Goal: Transaction & Acquisition: Purchase product/service

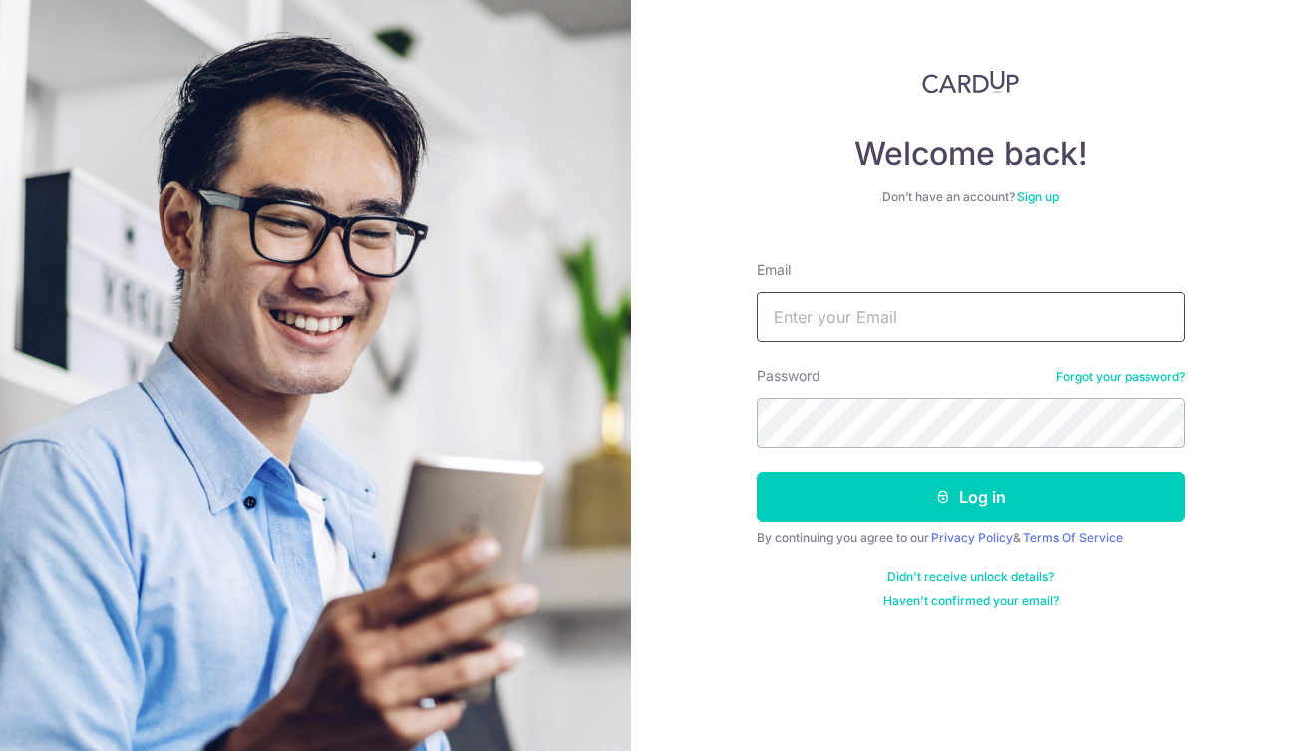
type input "cindyqix@gmail.com"
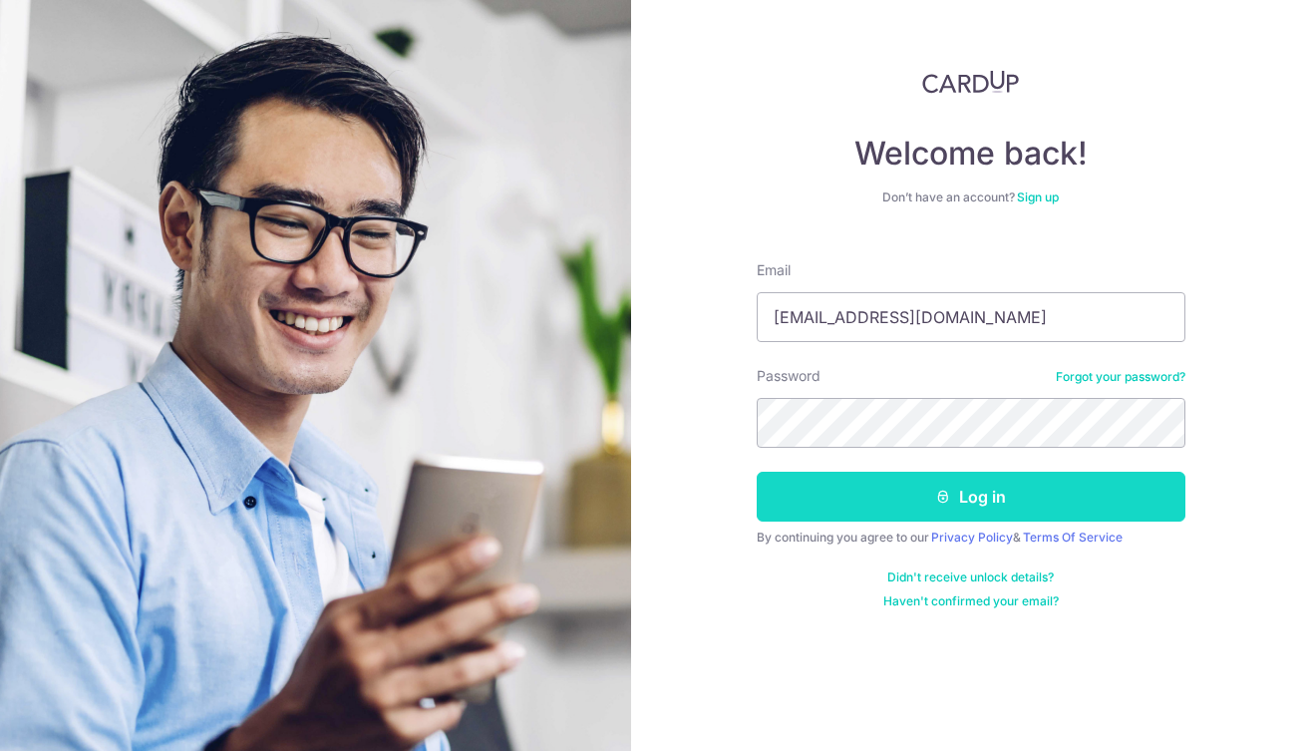
click at [967, 508] on button "Log in" at bounding box center [971, 497] width 429 height 50
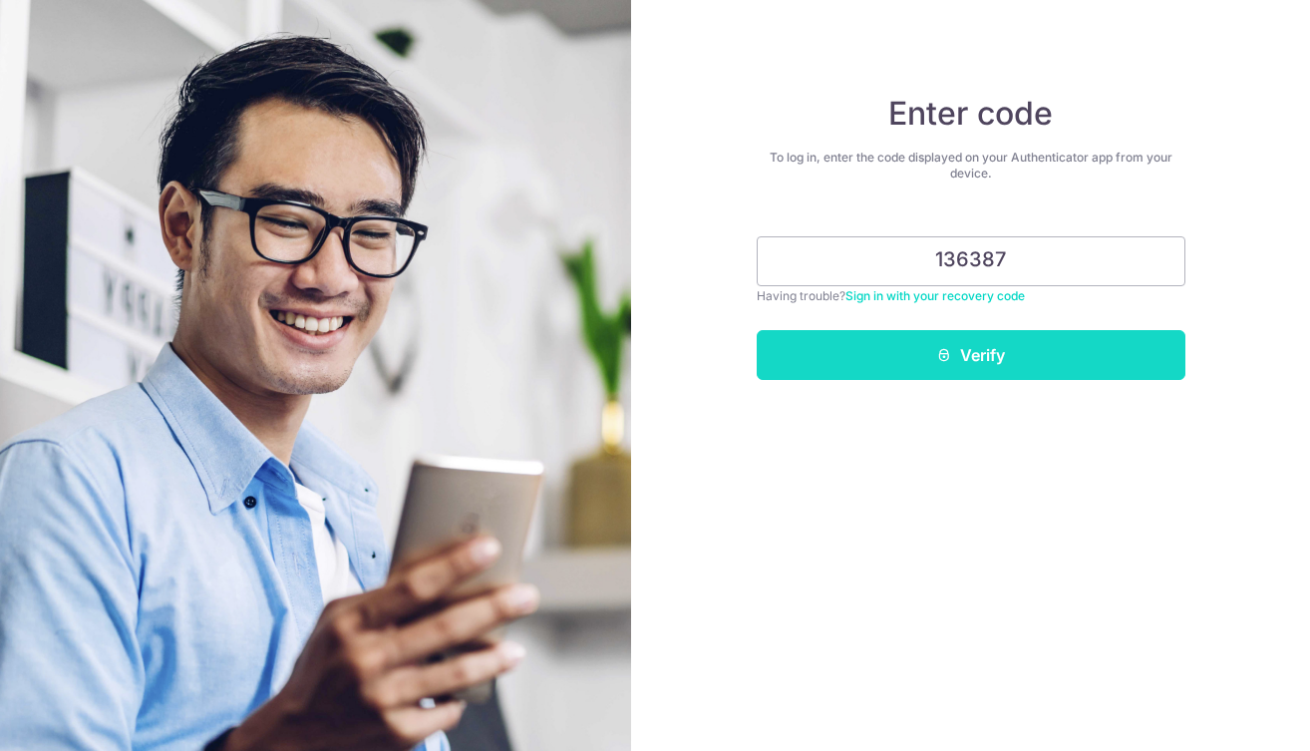
type input "136387"
click at [982, 344] on button "Verify" at bounding box center [971, 355] width 429 height 50
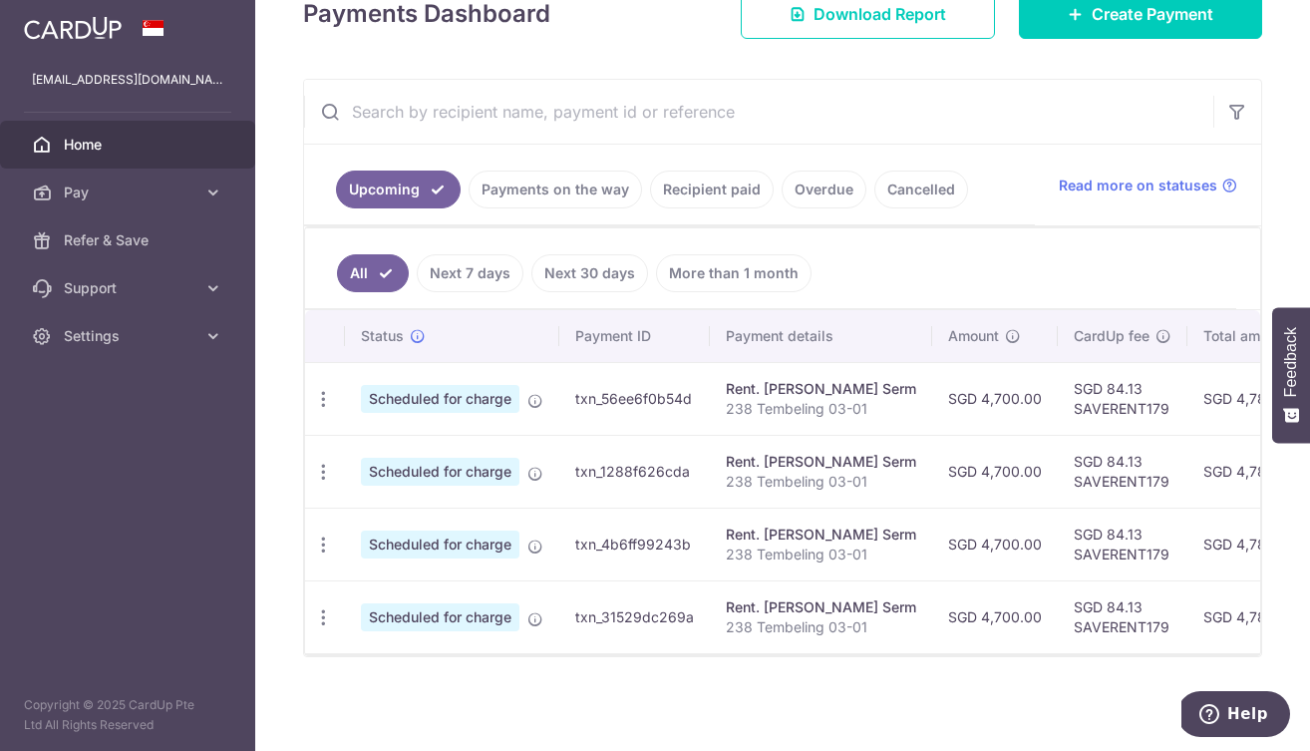
scroll to position [306, 0]
click at [804, 189] on link "Overdue" at bounding box center [824, 189] width 85 height 38
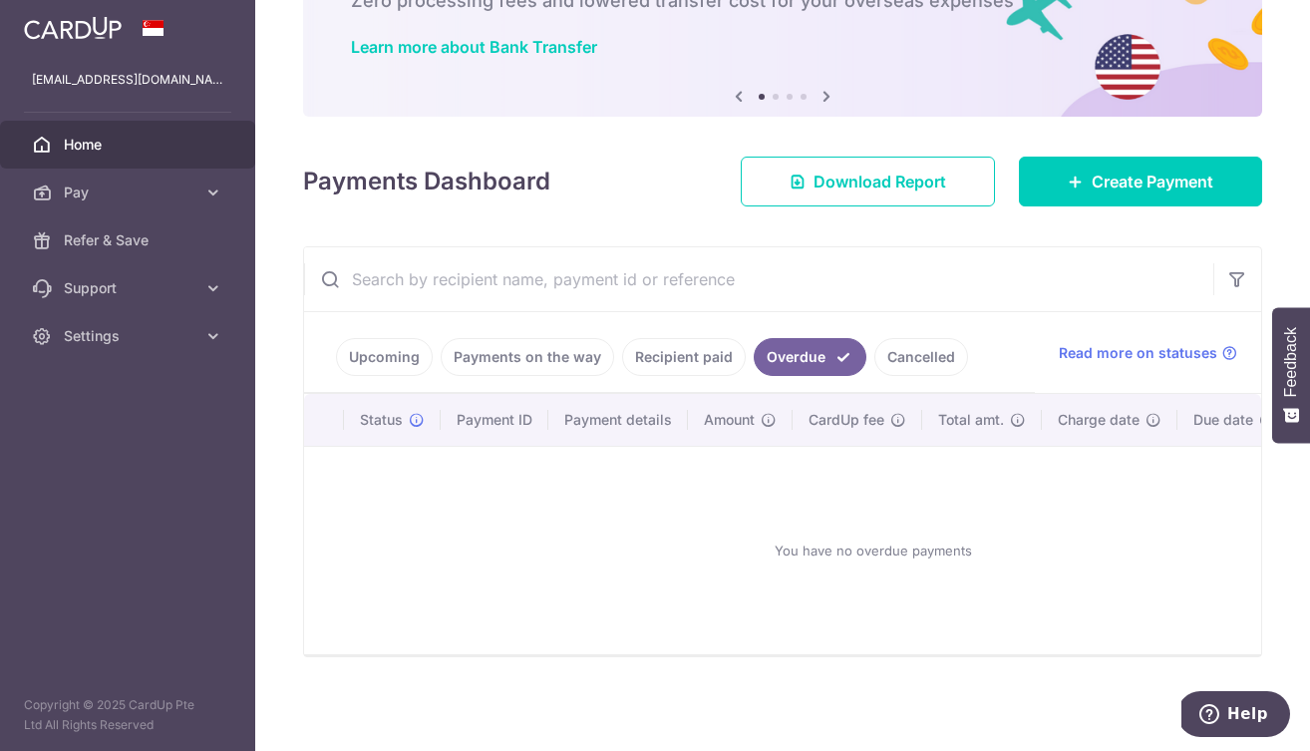
scroll to position [64, 0]
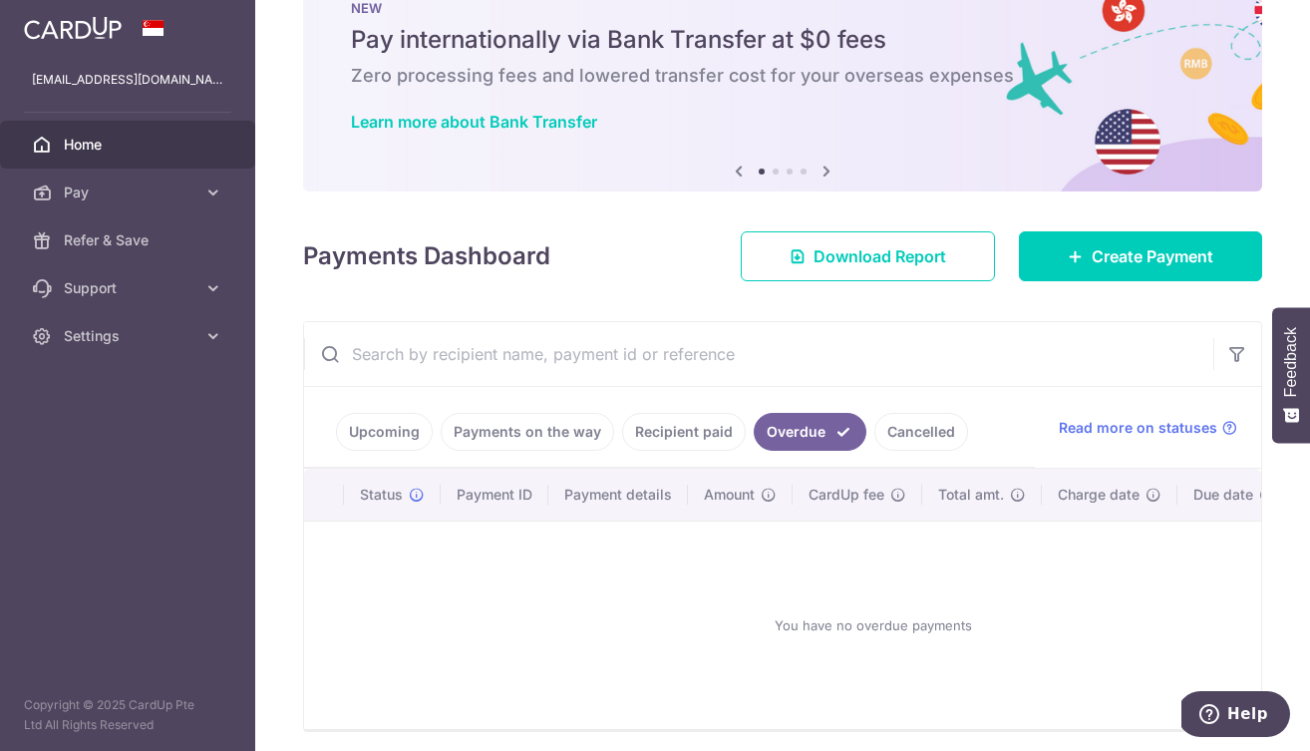
click at [679, 434] on link "Recipient paid" at bounding box center [684, 432] width 124 height 38
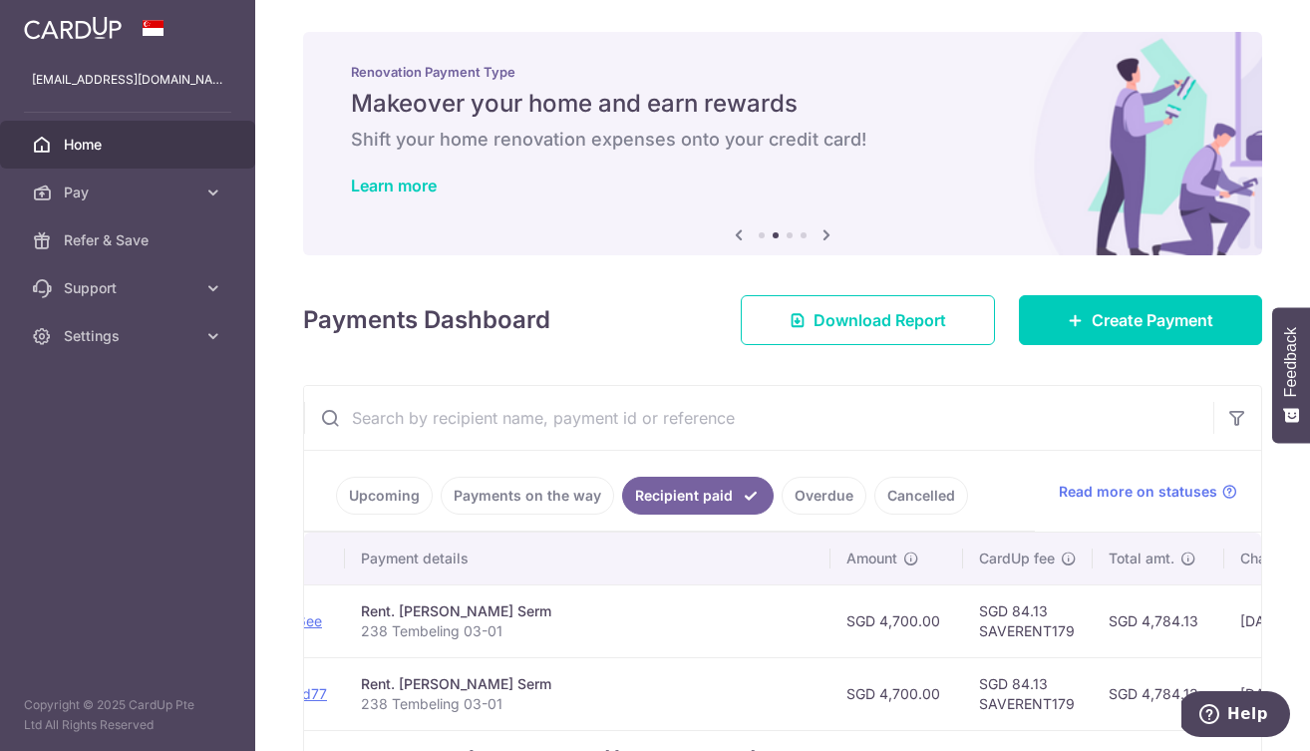
scroll to position [-1, 0]
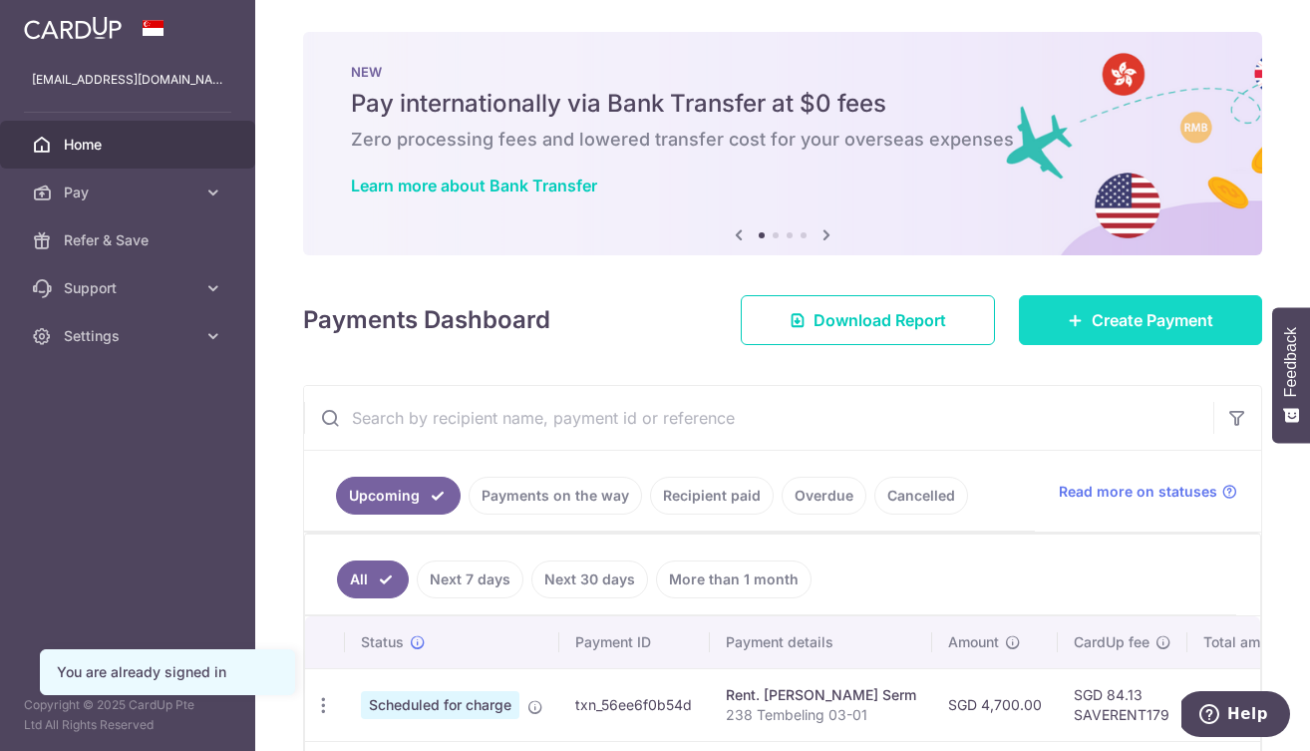
click at [1100, 317] on span "Create Payment" at bounding box center [1153, 320] width 122 height 24
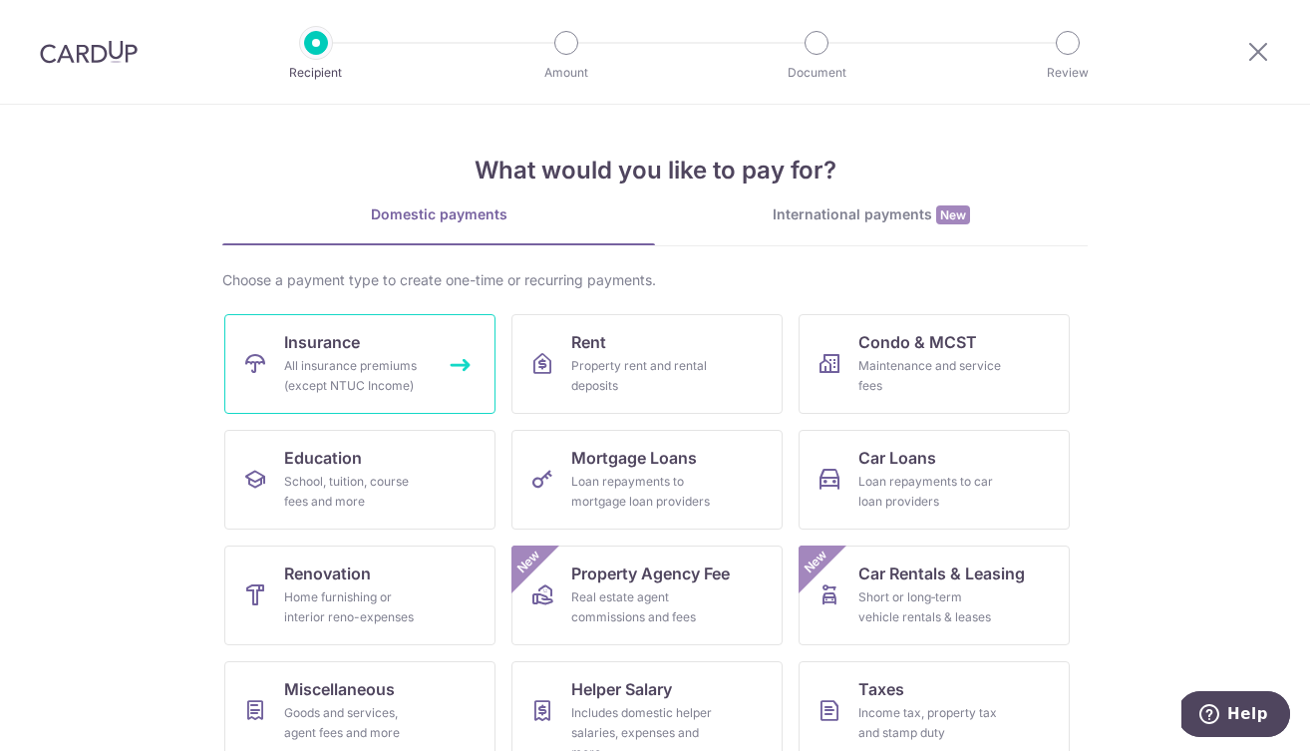
click at [419, 368] on div "All insurance premiums (except NTUC Income)" at bounding box center [356, 376] width 144 height 40
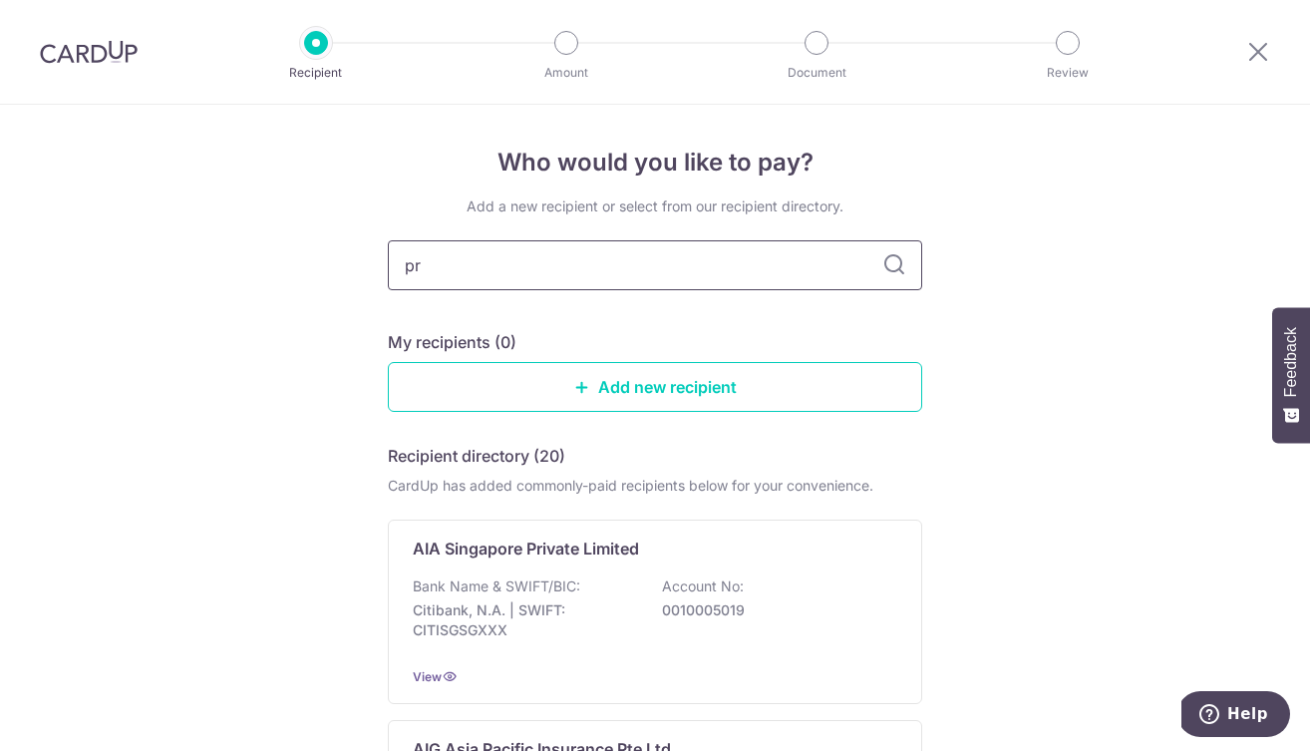
type input "pru"
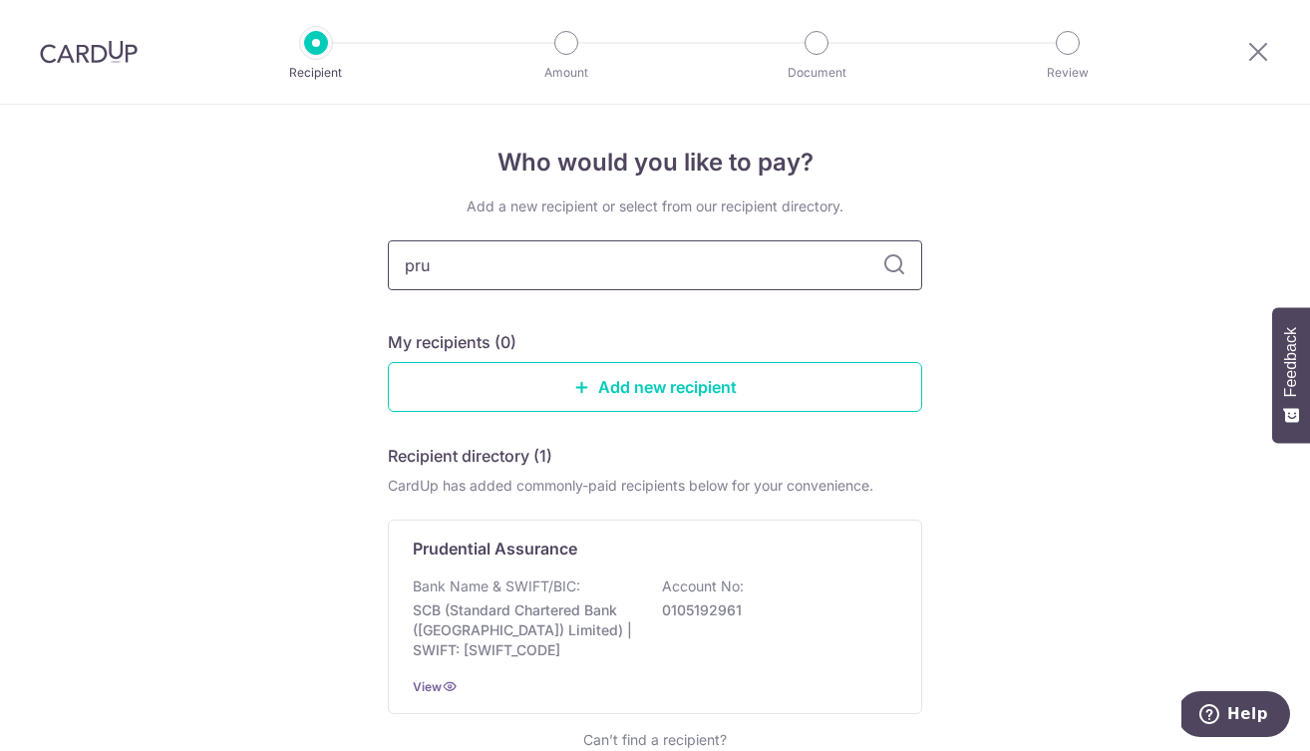
click at [878, 261] on input "pru" at bounding box center [655, 265] width 534 height 50
click at [890, 263] on icon at bounding box center [894, 265] width 24 height 24
click at [893, 264] on icon at bounding box center [894, 265] width 24 height 24
click at [794, 267] on input "pru" at bounding box center [655, 265] width 534 height 50
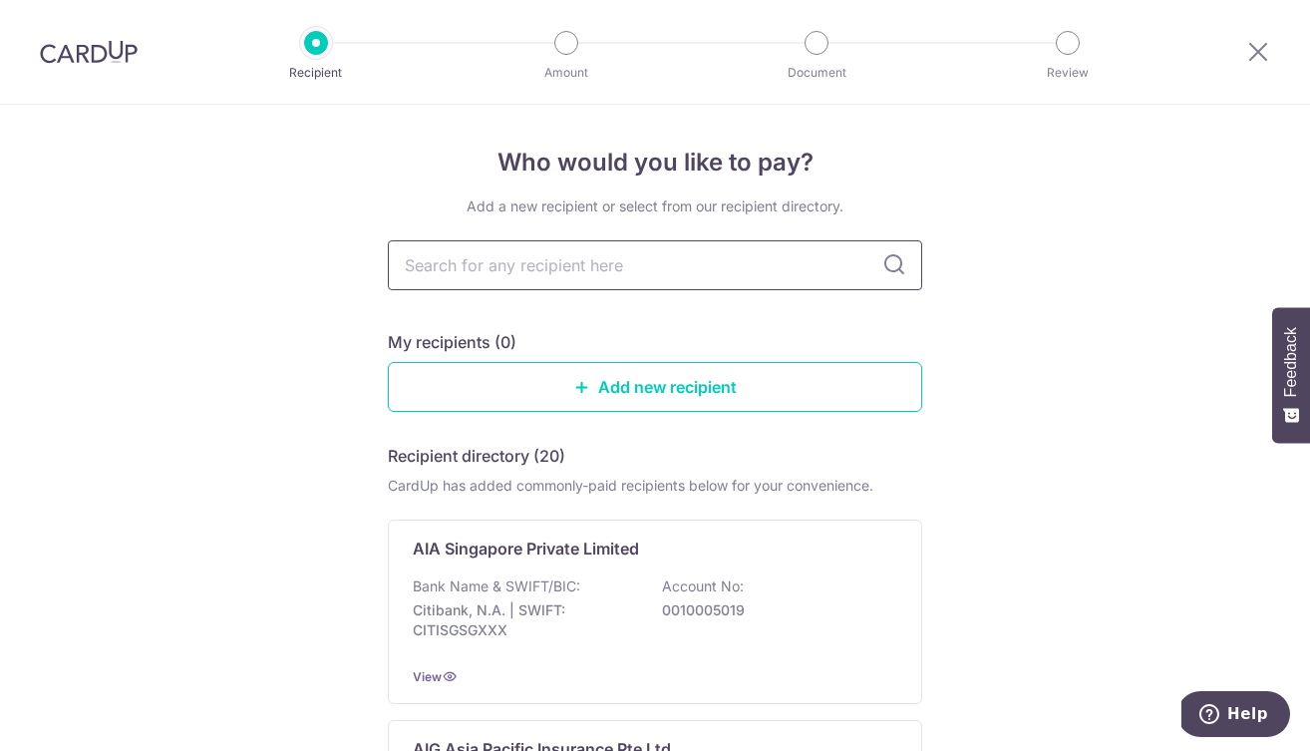
click at [606, 260] on input "text" at bounding box center [655, 265] width 534 height 50
click at [889, 268] on icon at bounding box center [894, 265] width 24 height 24
click at [868, 267] on input "text" at bounding box center [655, 265] width 534 height 50
type input "prudential"
click at [913, 333] on div "My recipients (0)" at bounding box center [655, 342] width 534 height 24
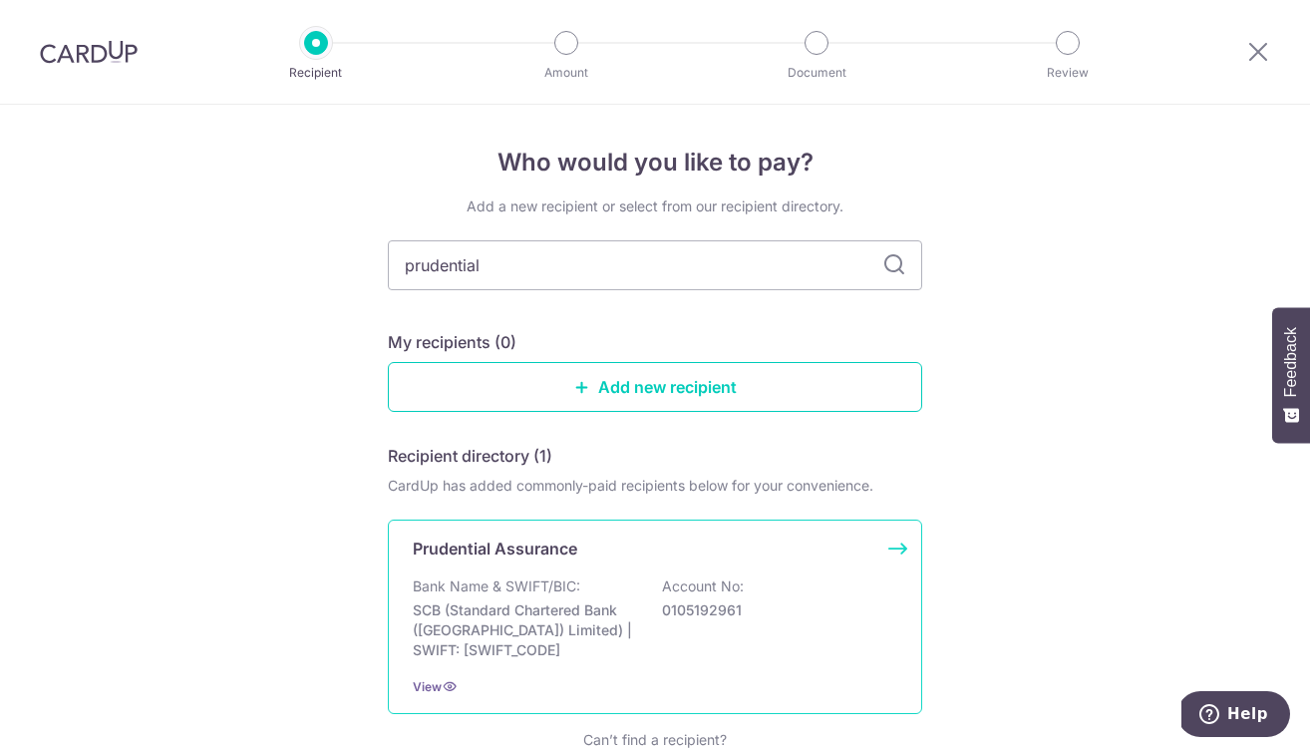
click at [528, 570] on div "Prudential Assurance Bank Name & SWIFT/BIC: SCB (Standard Chartered Bank (Singa…" at bounding box center [655, 616] width 534 height 194
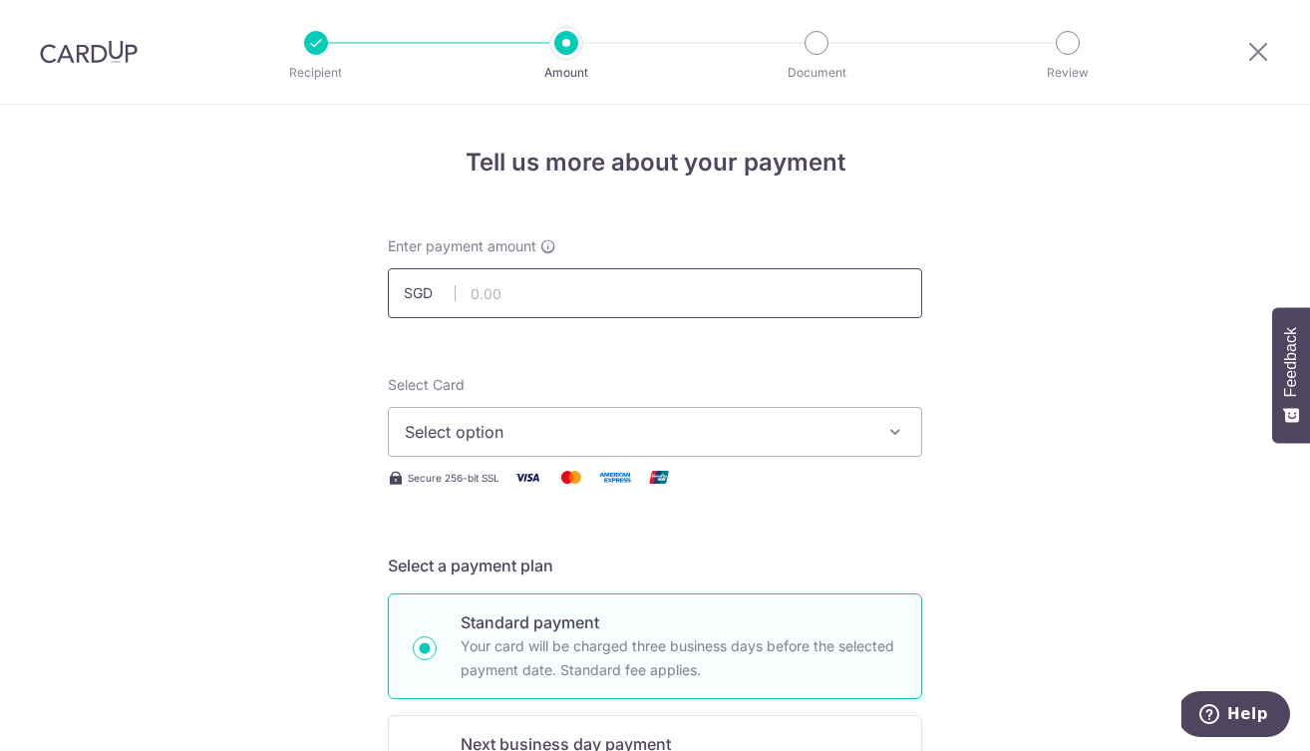
click at [577, 295] on input "text" at bounding box center [655, 293] width 534 height 50
type input "9,409.00"
click at [515, 440] on span "Select option" at bounding box center [637, 432] width 465 height 24
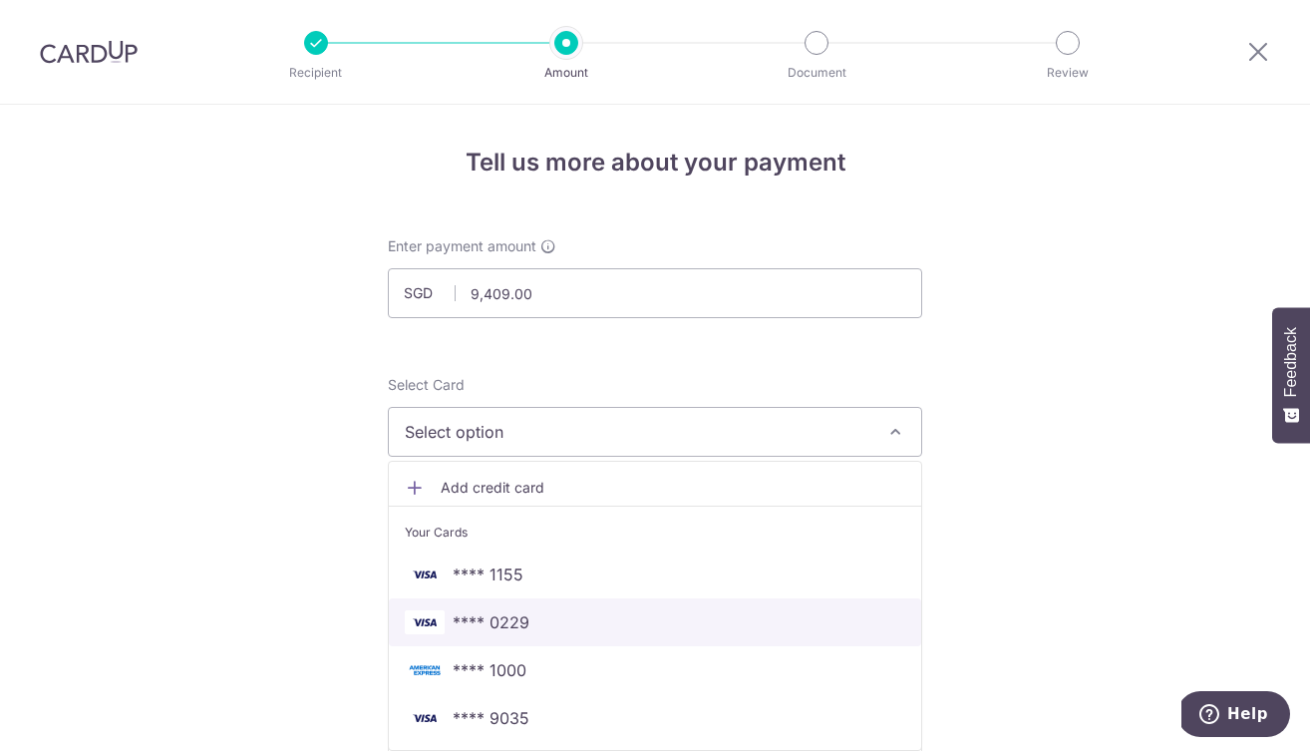
click at [537, 612] on span "**** 0229" at bounding box center [655, 622] width 500 height 24
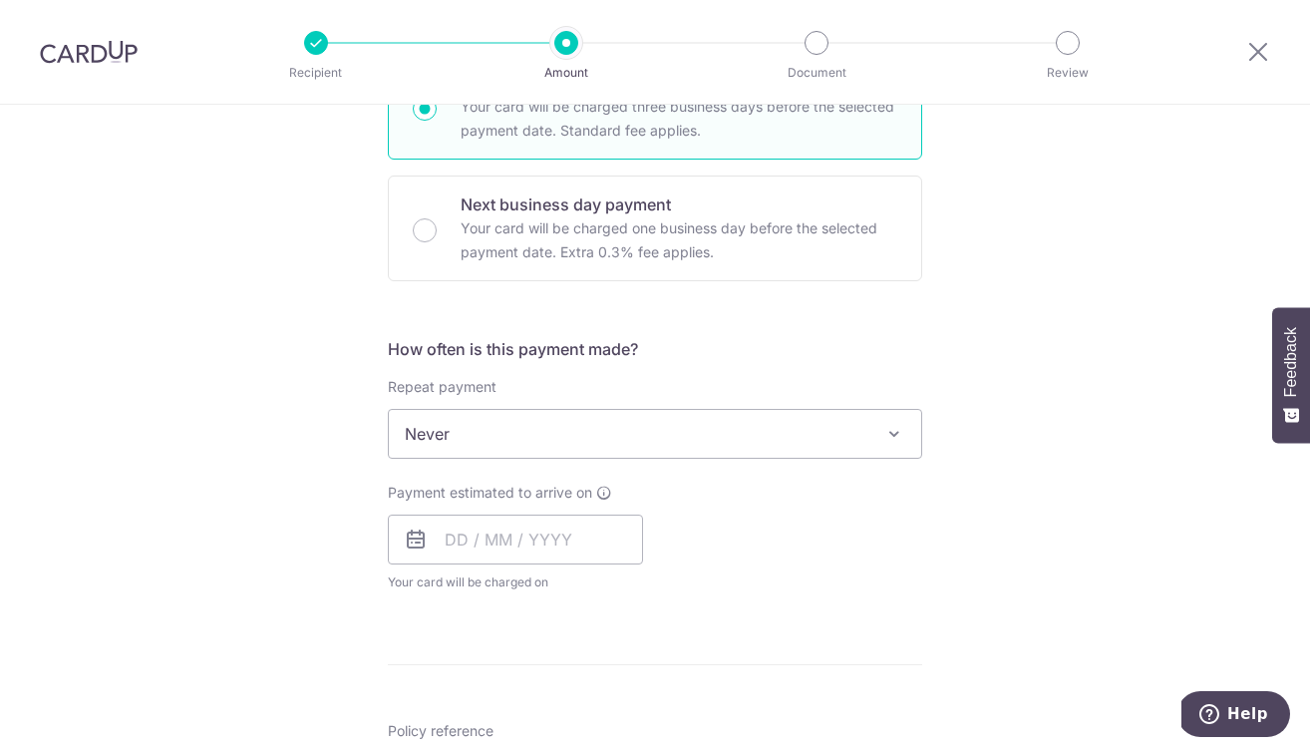
scroll to position [549, 0]
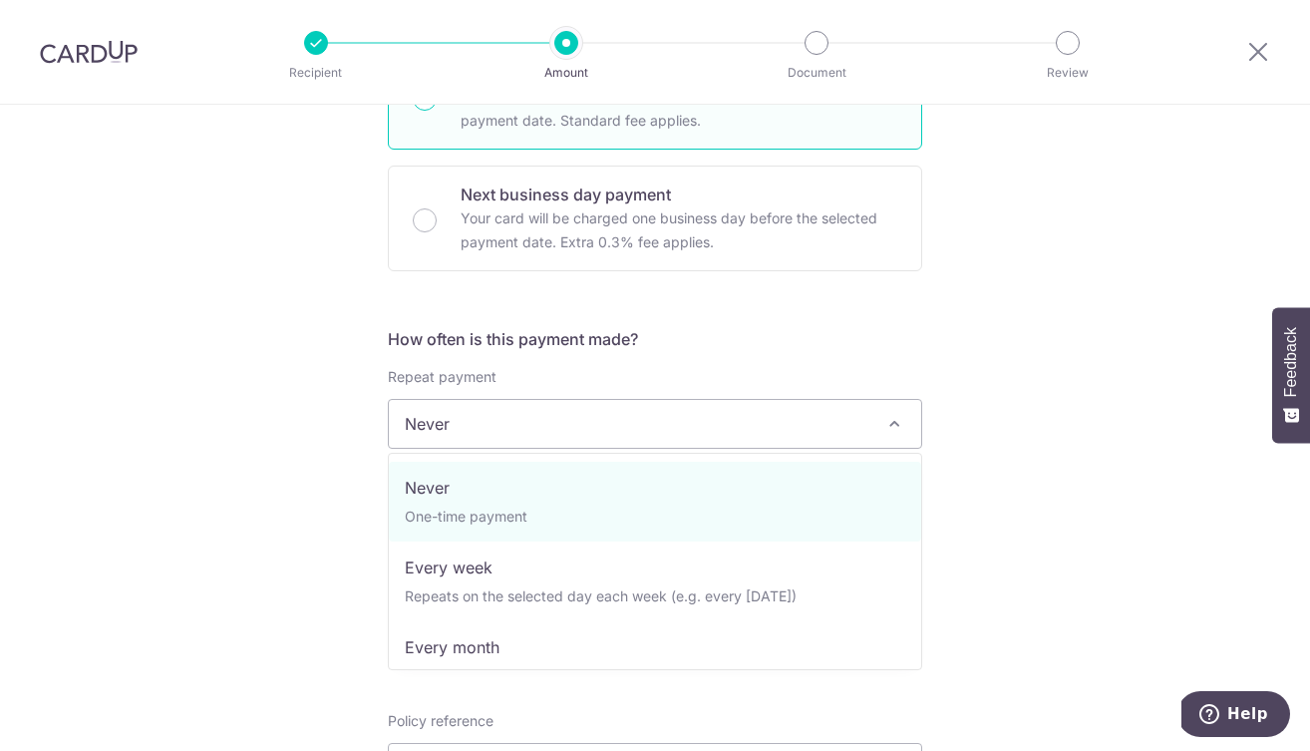
click at [895, 422] on span at bounding box center [894, 424] width 24 height 24
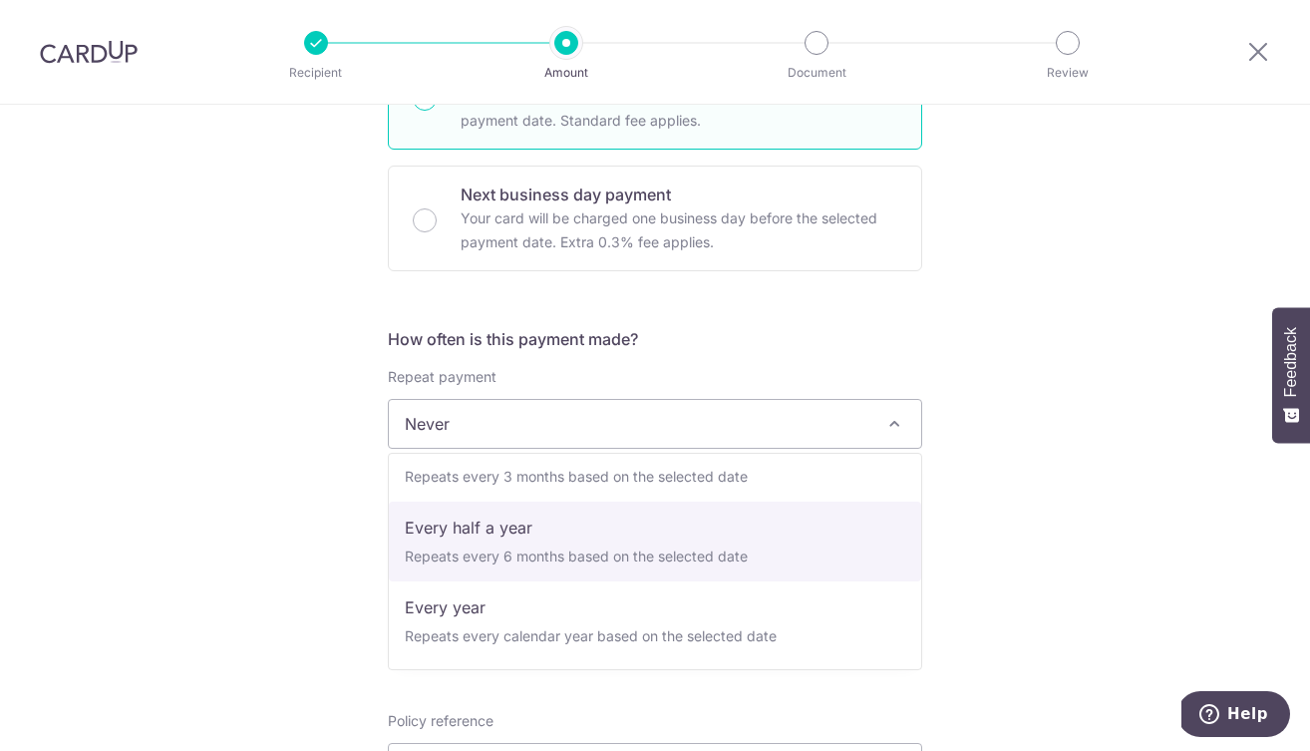
scroll to position [279, 0]
click at [1068, 542] on div "Tell us more about your payment Enter payment amount SGD 9,409.00 9409.00 Selec…" at bounding box center [655, 456] width 1310 height 1803
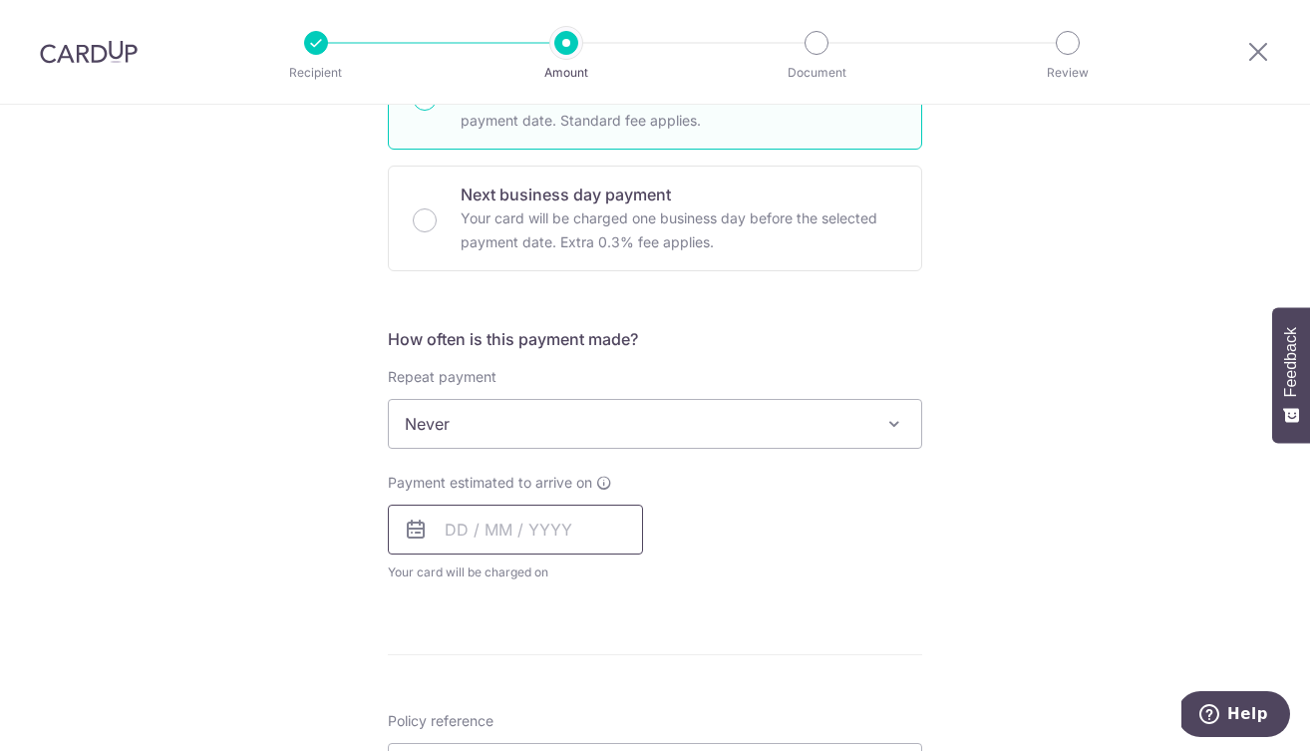
click at [455, 535] on input "text" at bounding box center [515, 529] width 255 height 50
click at [470, 708] on link "6" at bounding box center [469, 711] width 32 height 32
type input "[DATE]"
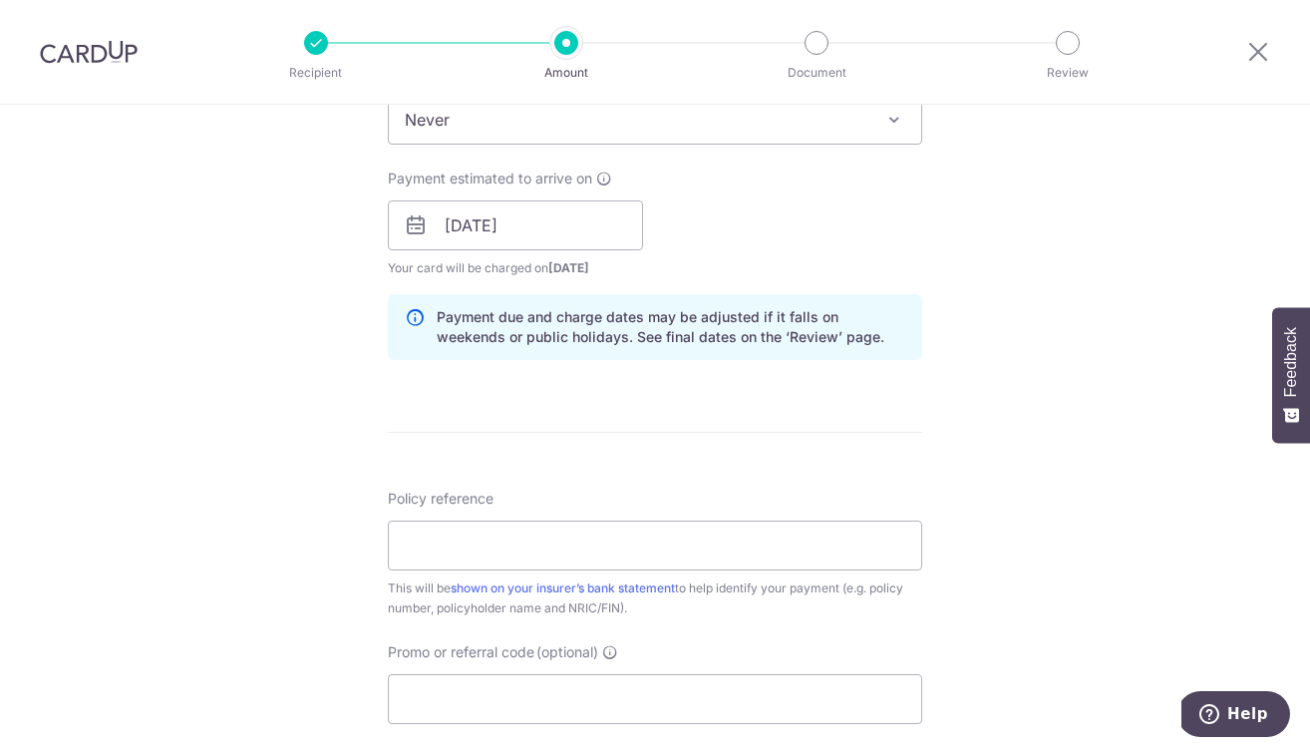
scroll to position [901, 0]
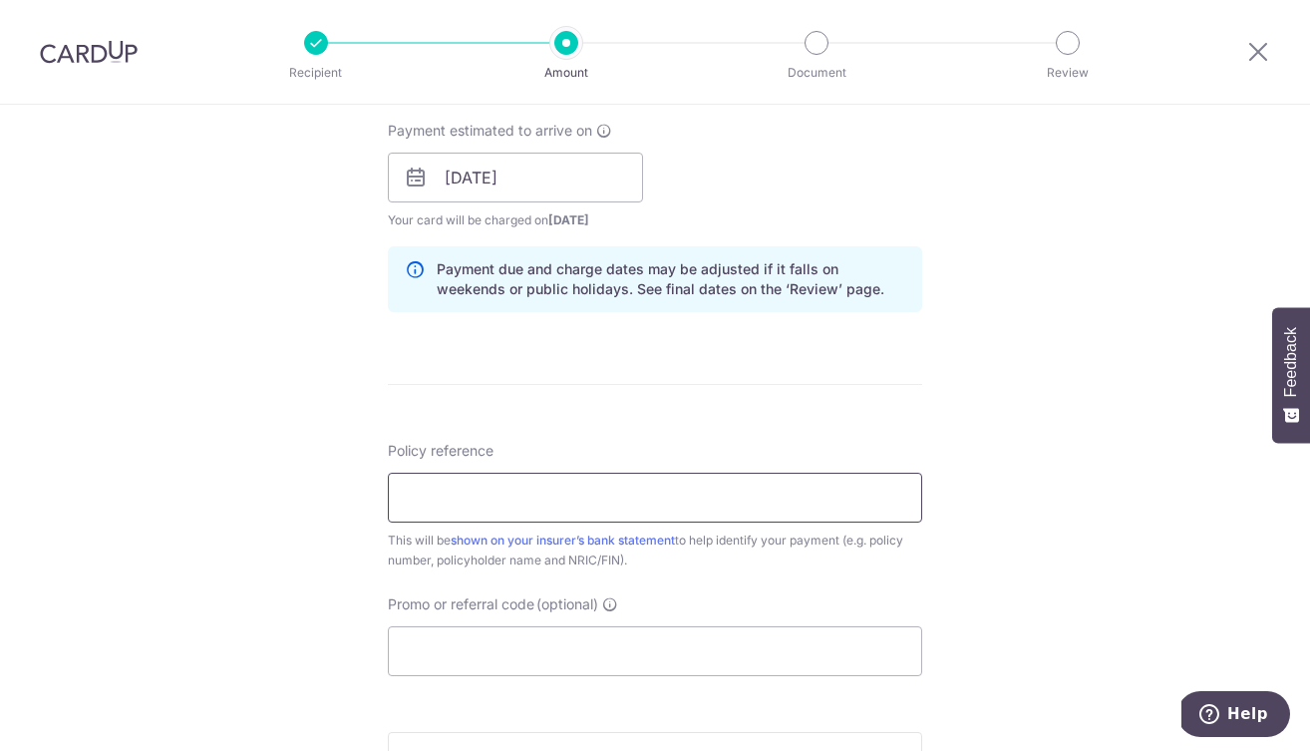
click at [671, 488] on input "Policy reference" at bounding box center [655, 498] width 534 height 50
click at [1040, 459] on div "Tell us more about your payment Enter payment amount SGD 9,409.00 9409.00 Selec…" at bounding box center [655, 145] width 1310 height 1885
click at [627, 495] on input "72288081 PLMF CINDY QI" at bounding box center [655, 498] width 534 height 50
click at [753, 401] on form "Enter payment amount SGD 9,409.00 9409.00 Select Card **** 0229 Add credit card…" at bounding box center [655, 165] width 534 height 1660
click at [645, 512] on input "72288081 PLMF CINDY QI" at bounding box center [655, 498] width 534 height 50
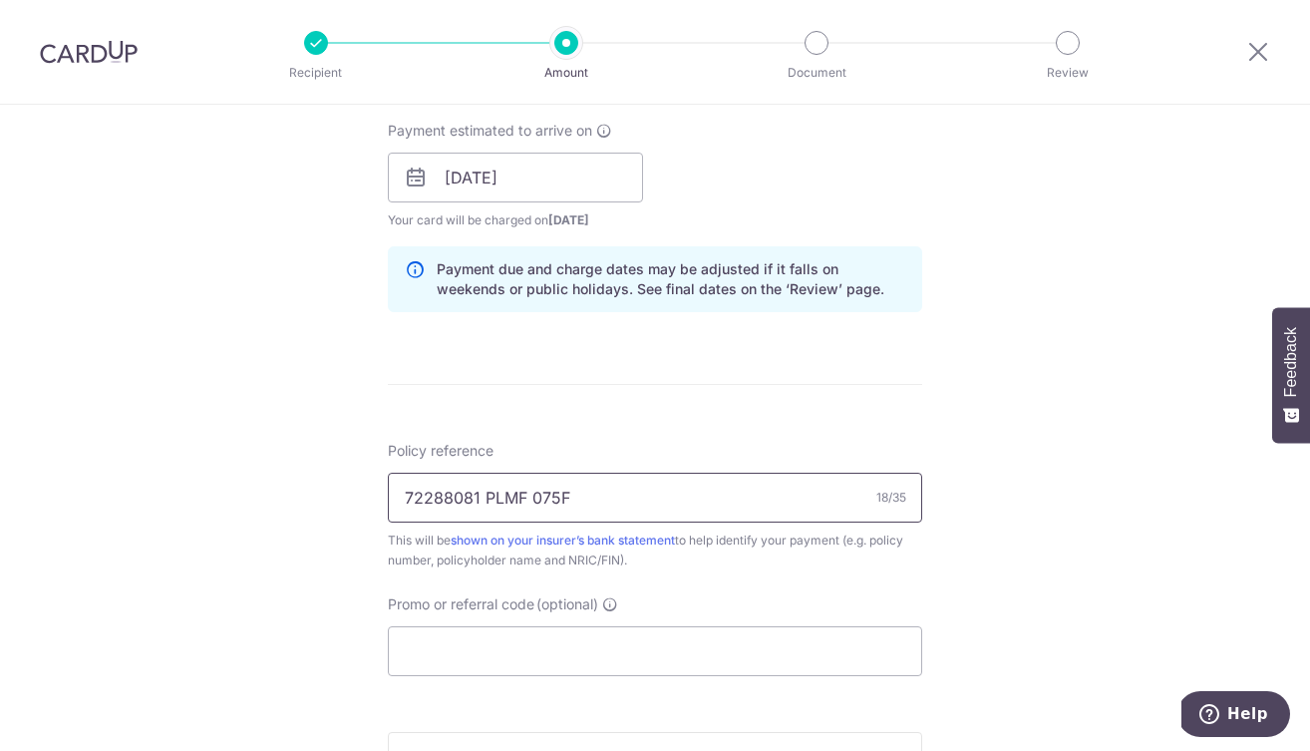
type input "72288081 PLMF 075F"
click at [1031, 489] on div "Tell us more about your payment Enter payment amount SGD 9,409.00 9409.00 Selec…" at bounding box center [655, 145] width 1310 height 1885
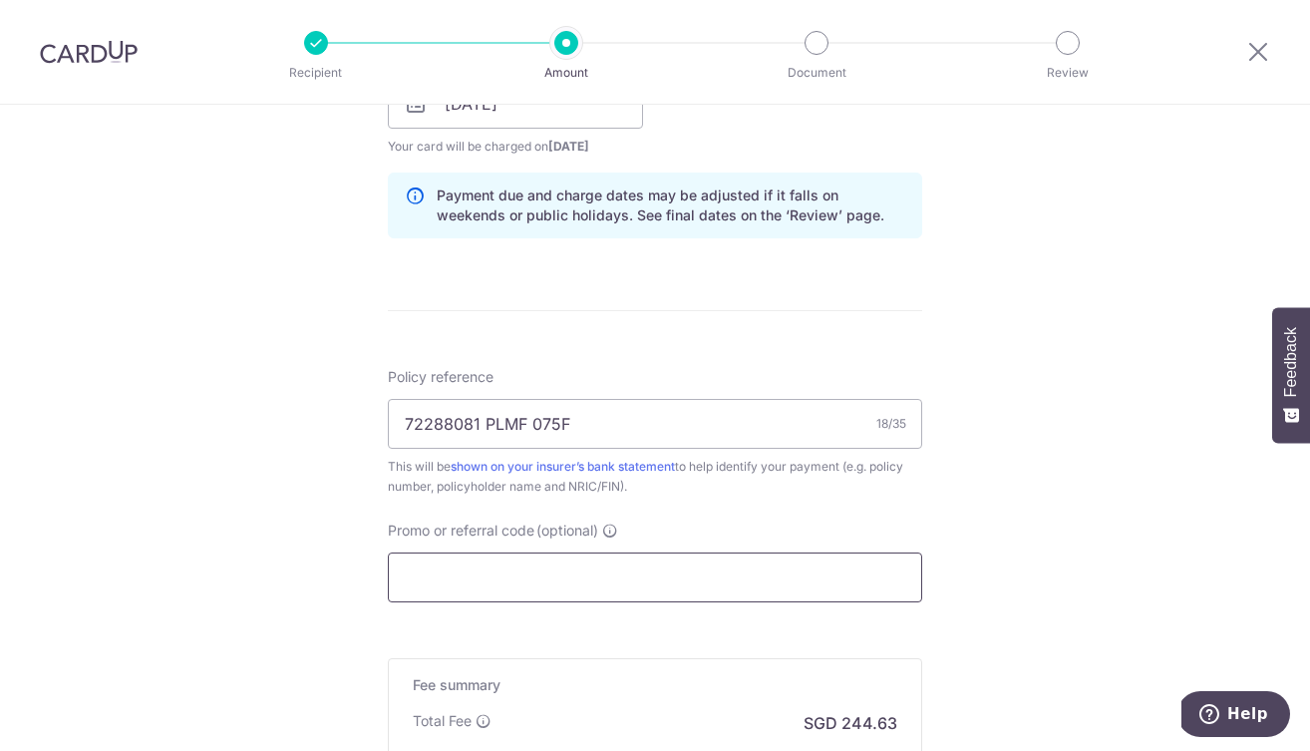
scroll to position [980, 0]
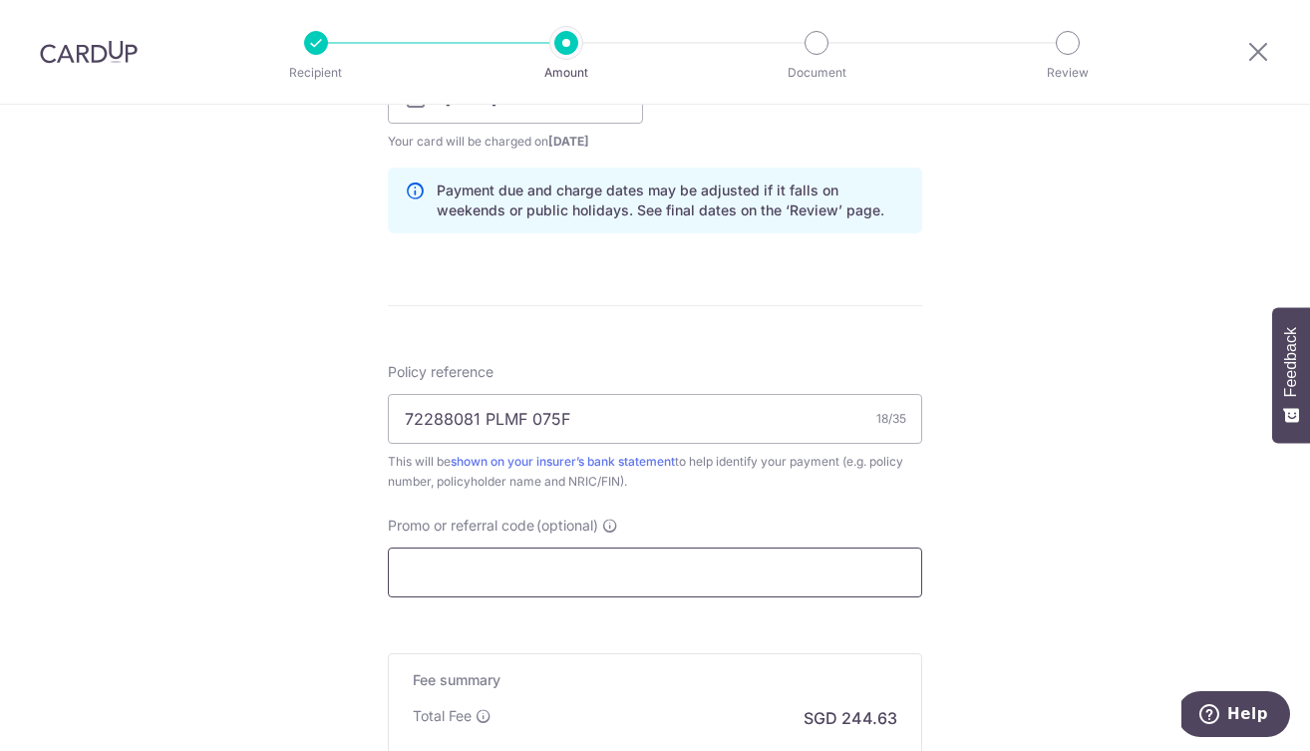
click at [696, 577] on input "Promo or referral code (optional)" at bounding box center [655, 572] width 534 height 50
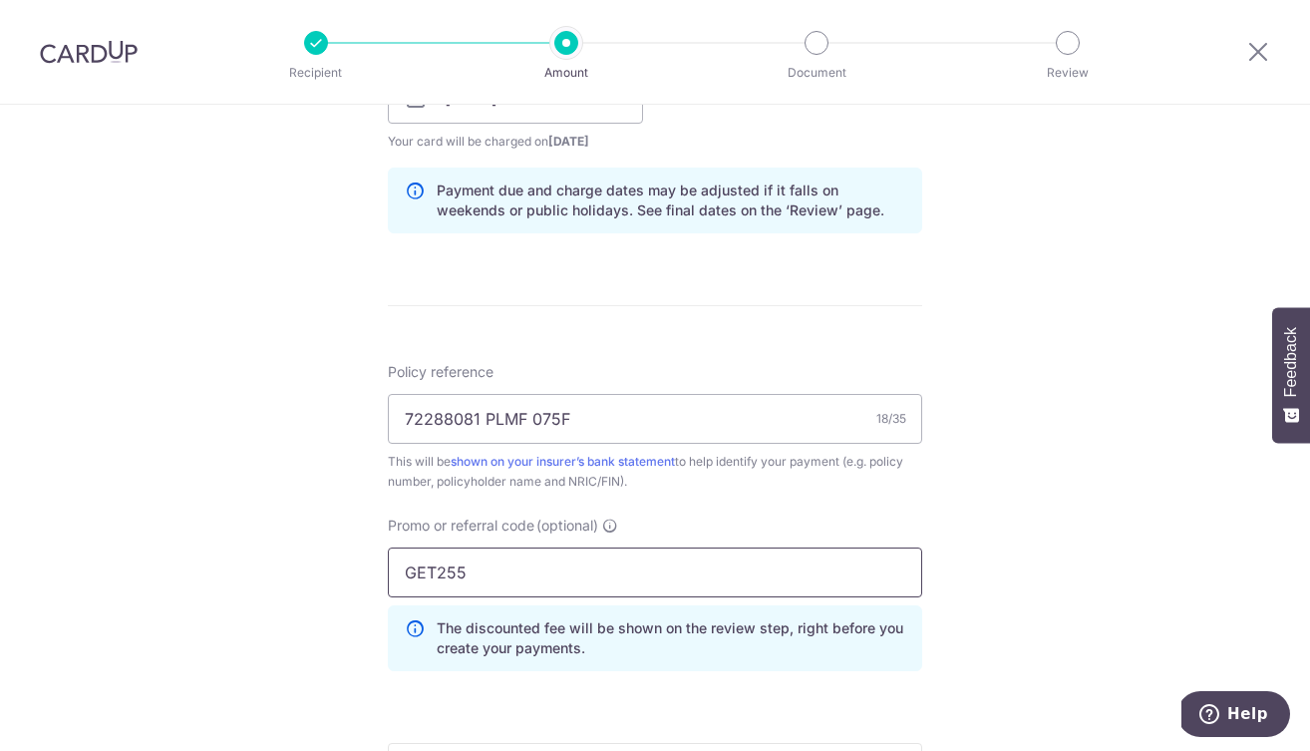
type input "GET255"
click at [1012, 604] on div "Tell us more about your payment Enter payment amount SGD 9,409.00 9409.00 Selec…" at bounding box center [655, 112] width 1310 height 1975
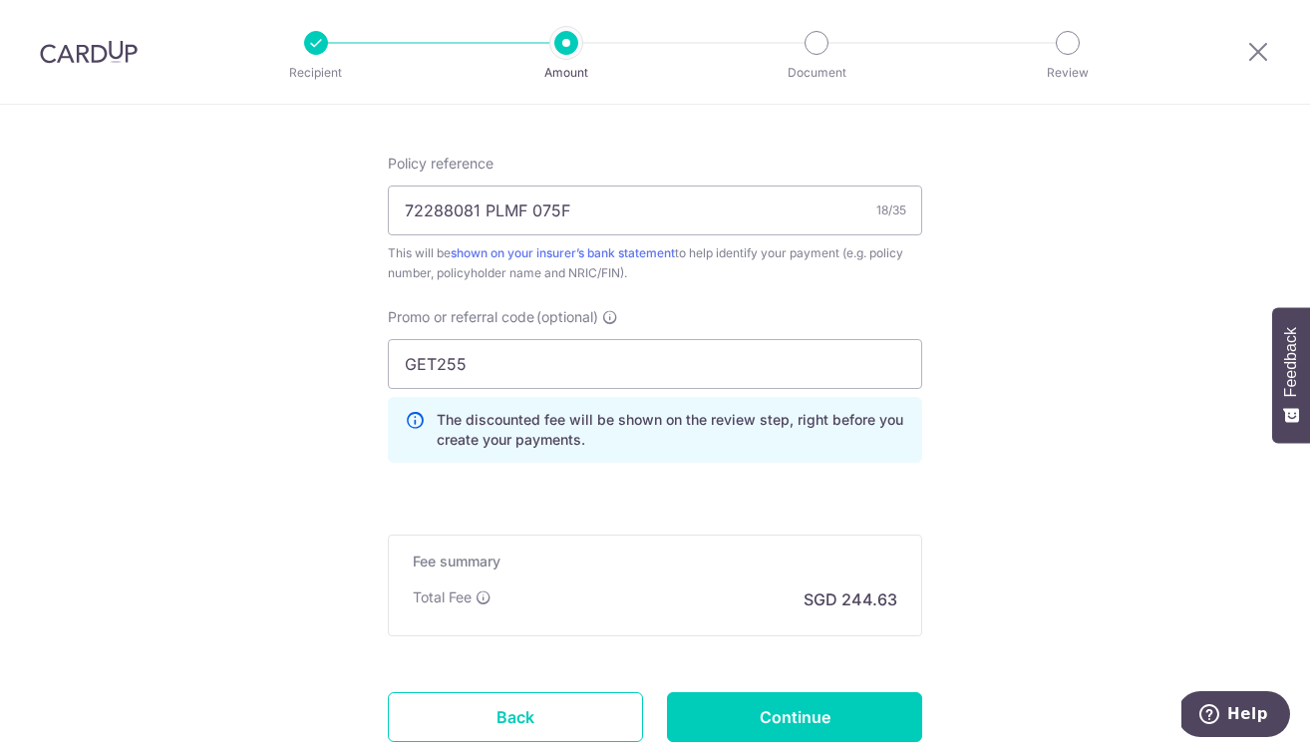
scroll to position [1296, 0]
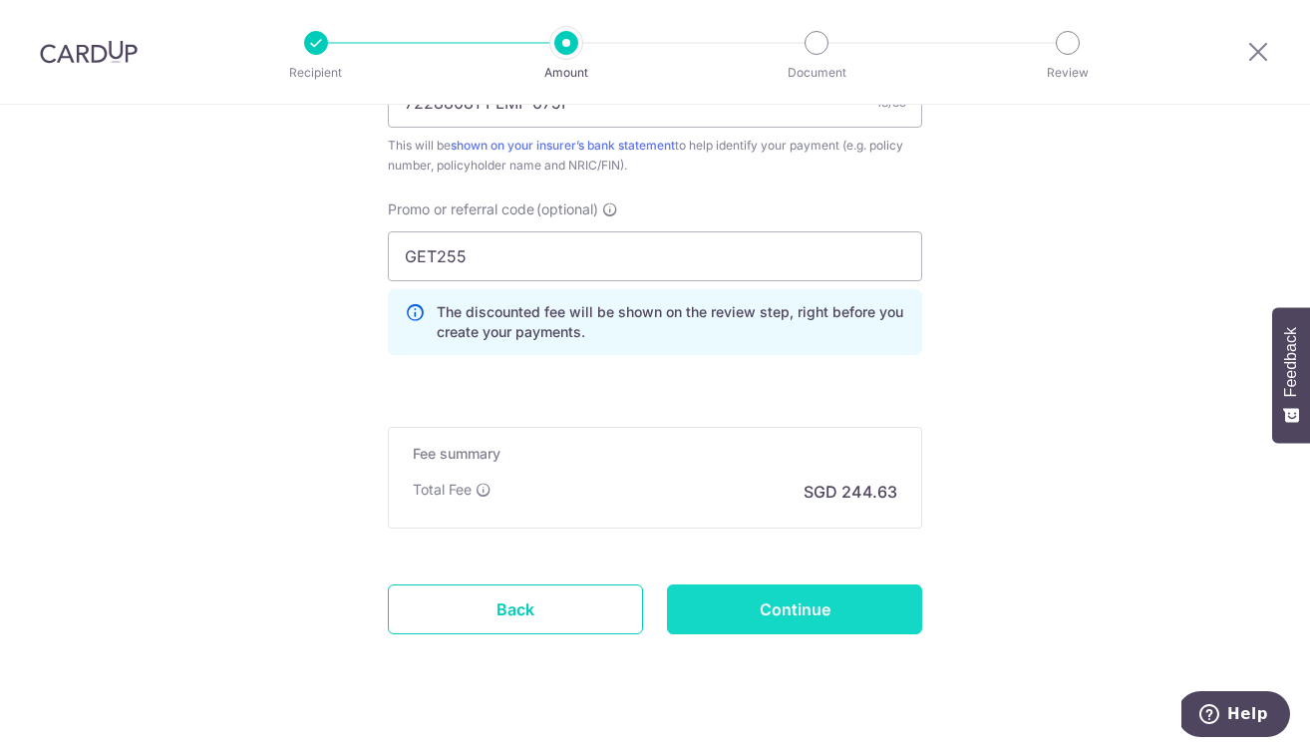
click at [856, 610] on input "Continue" at bounding box center [794, 609] width 255 height 50
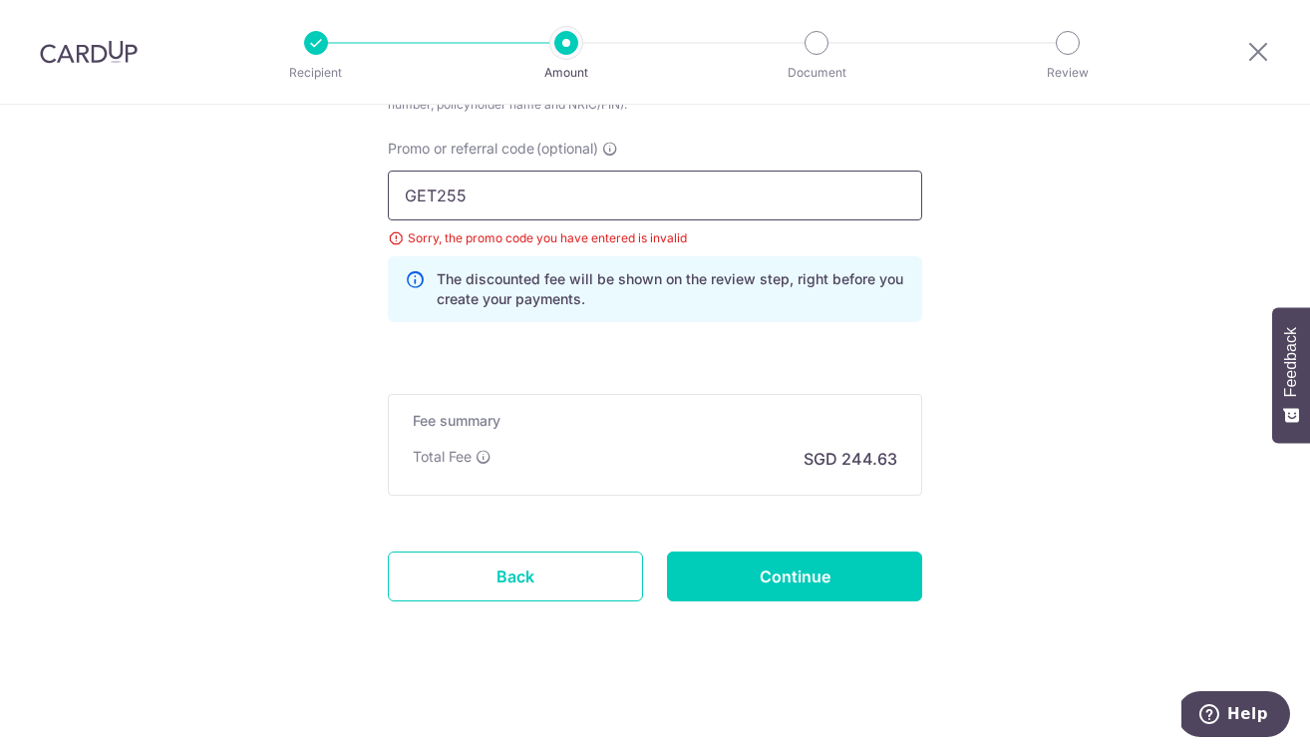
click at [685, 195] on input "GET255" at bounding box center [655, 195] width 534 height 50
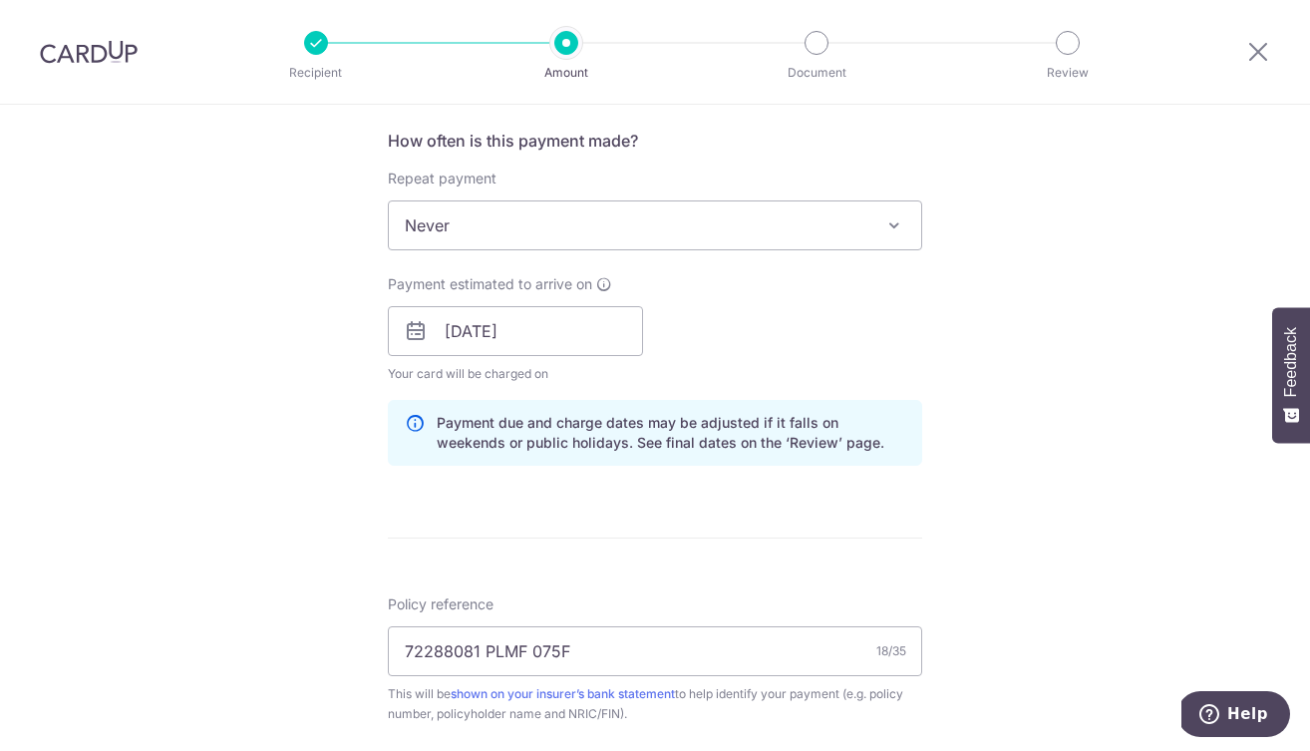
scroll to position [720, 0]
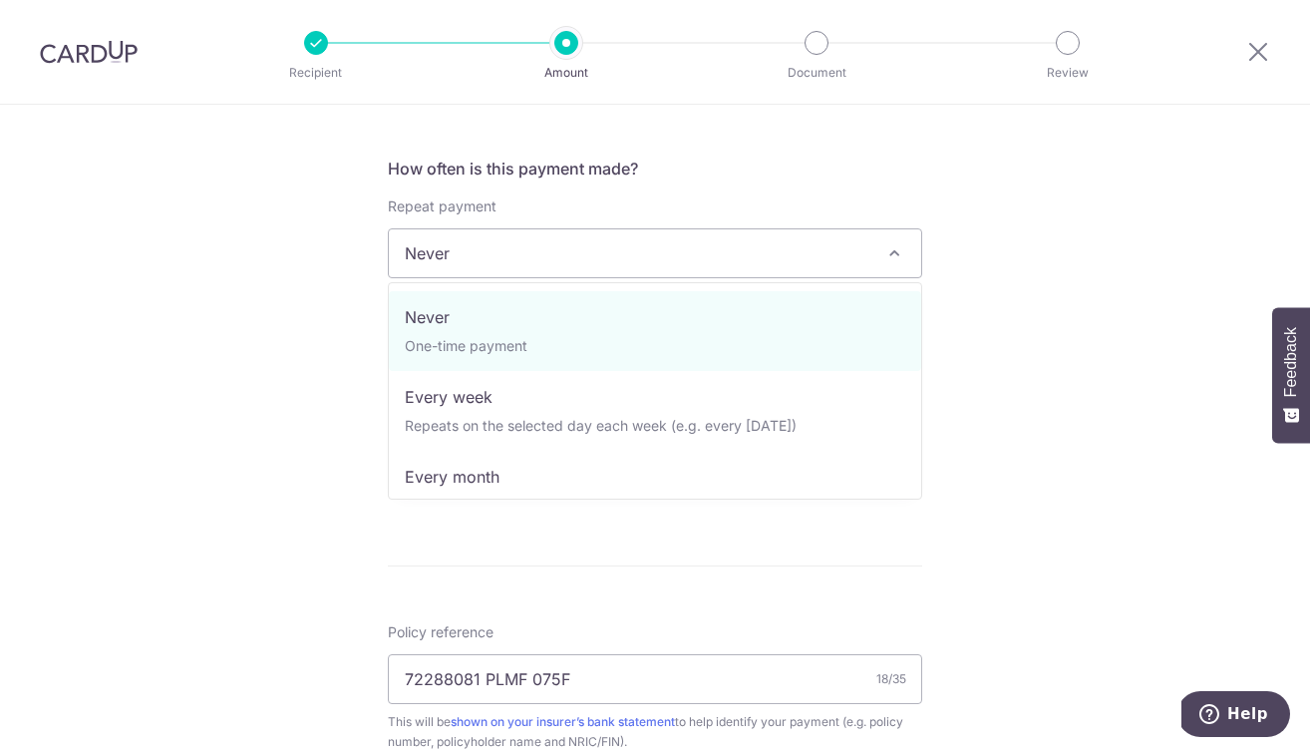
click at [669, 247] on span "Never" at bounding box center [655, 253] width 532 height 48
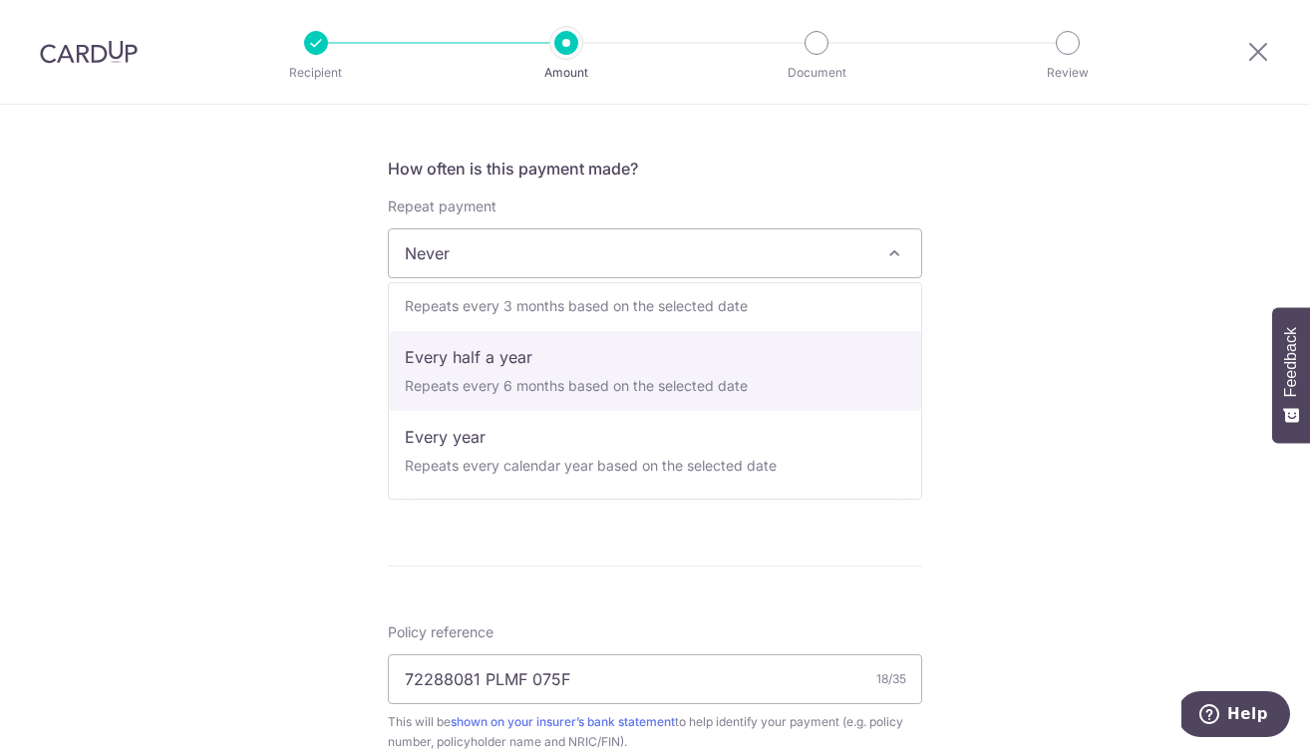
scroll to position [279, 0]
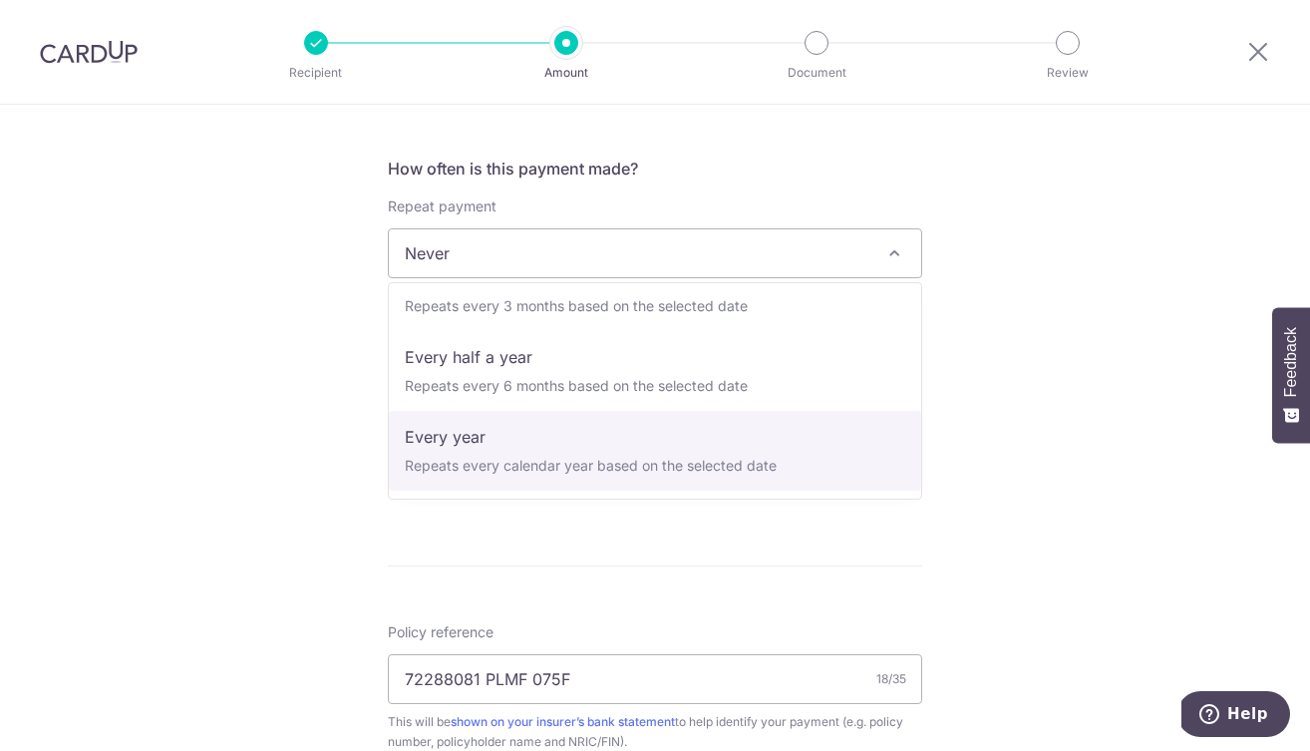
select select "6"
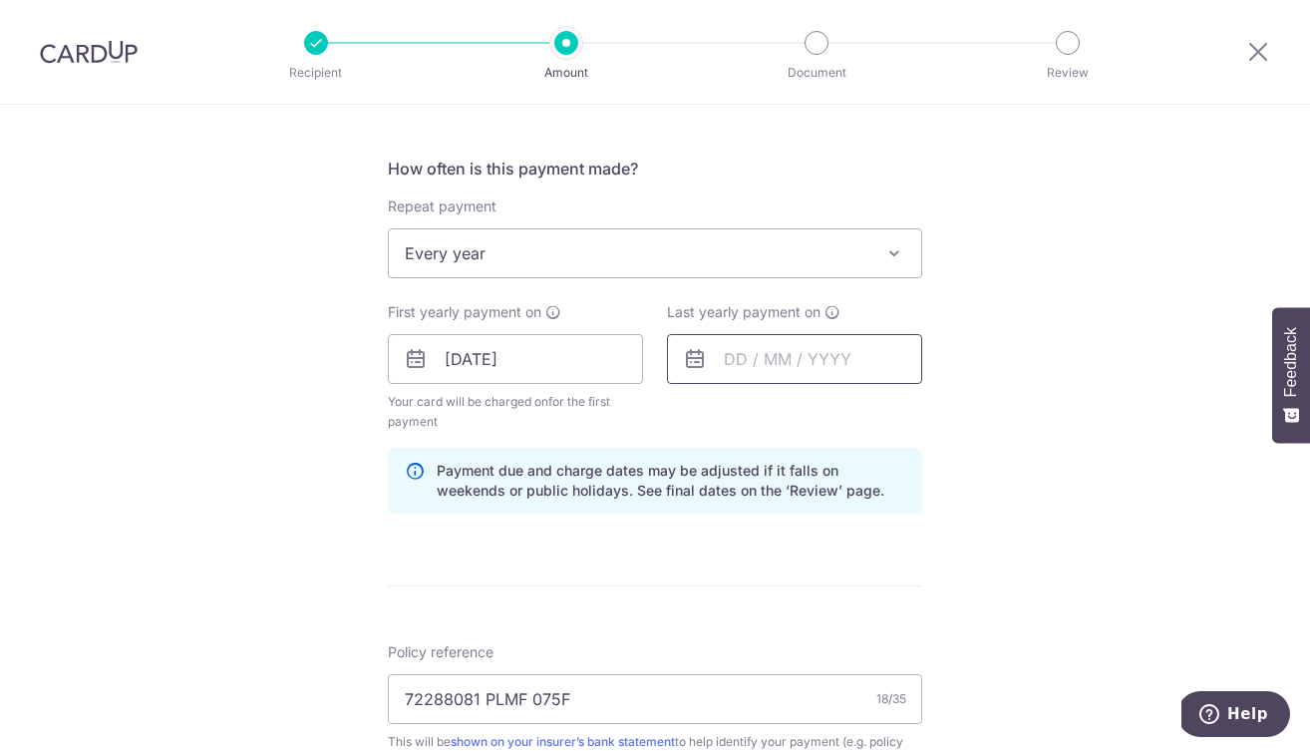
click at [774, 363] on input "text" at bounding box center [794, 359] width 255 height 50
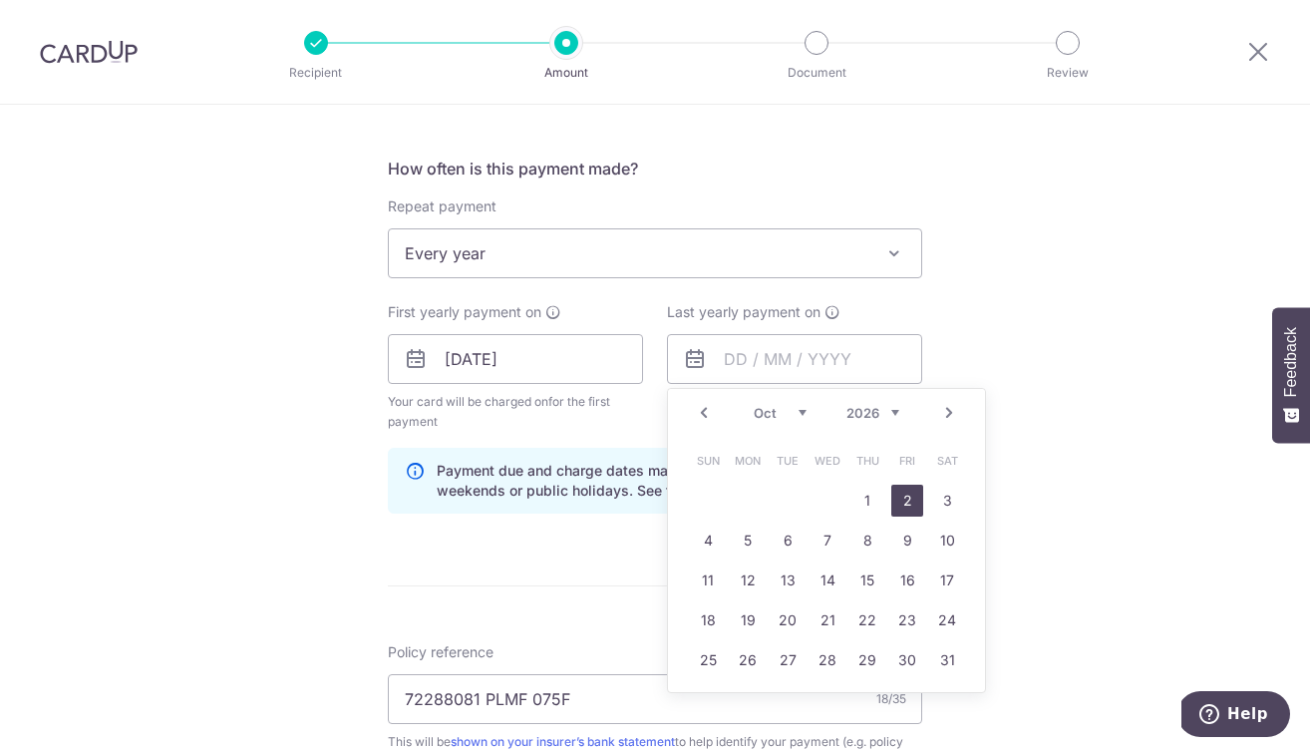
click at [905, 504] on link "2" at bounding box center [907, 501] width 32 height 32
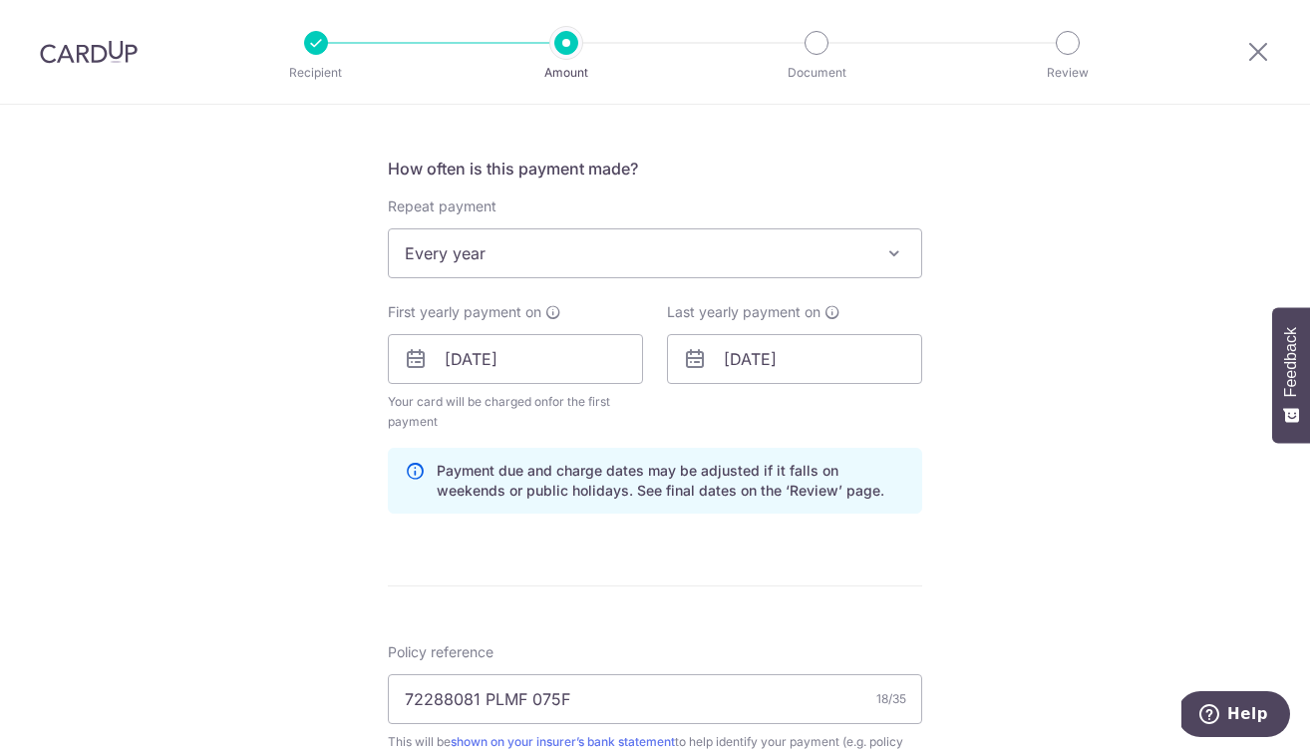
click at [1043, 408] on div "Tell us more about your payment Enter payment amount SGD 9,409.00 9409.00 Selec…" at bounding box center [655, 396] width 1310 height 2023
click at [822, 357] on input "02/10/2026" at bounding box center [794, 359] width 255 height 50
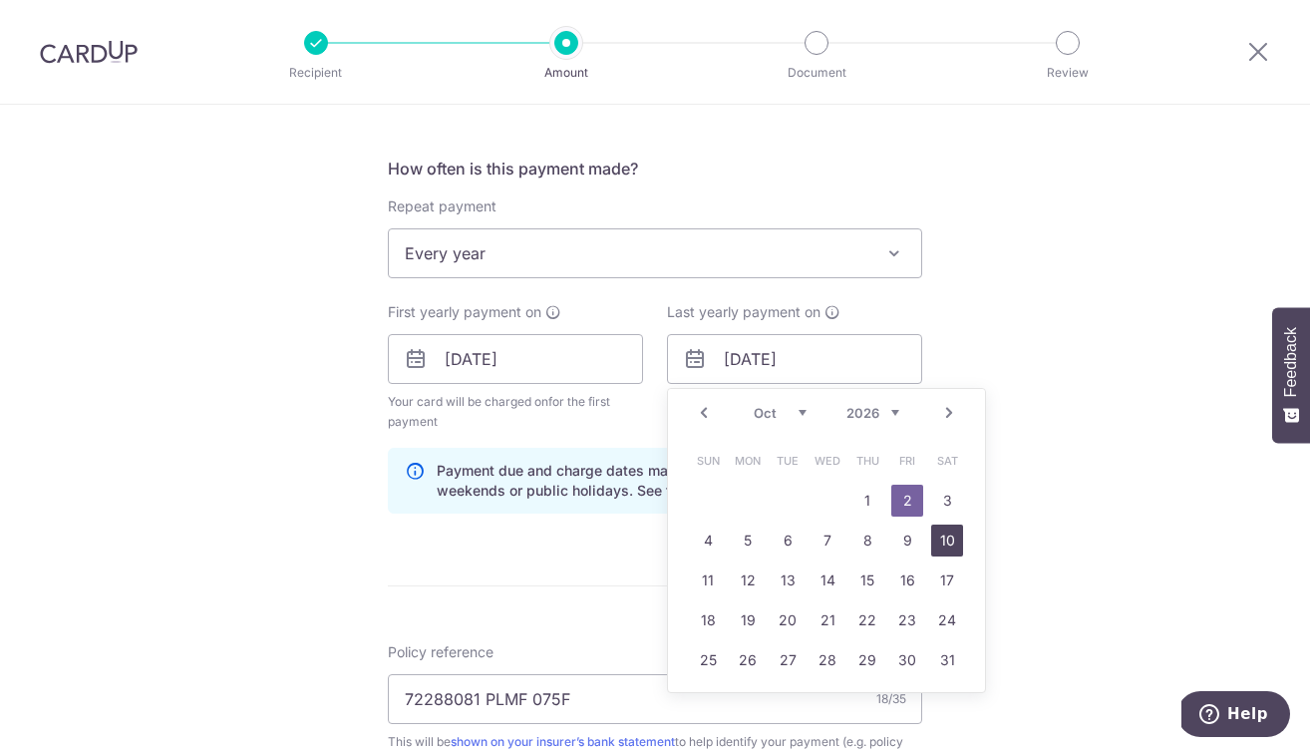
click at [947, 542] on link "10" at bounding box center [947, 540] width 32 height 32
type input "10/10/2026"
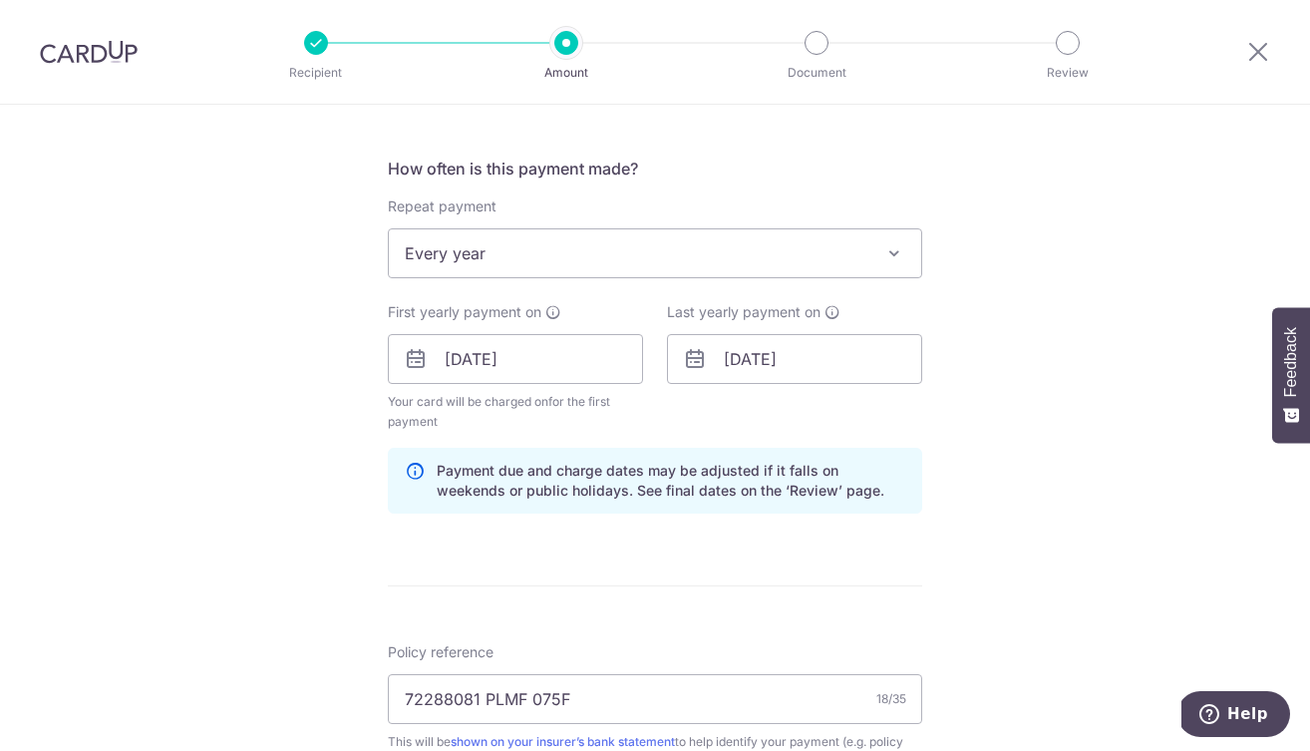
click at [1005, 496] on div "Tell us more about your payment Enter payment amount SGD 9,409.00 9409.00 Selec…" at bounding box center [655, 396] width 1310 height 2023
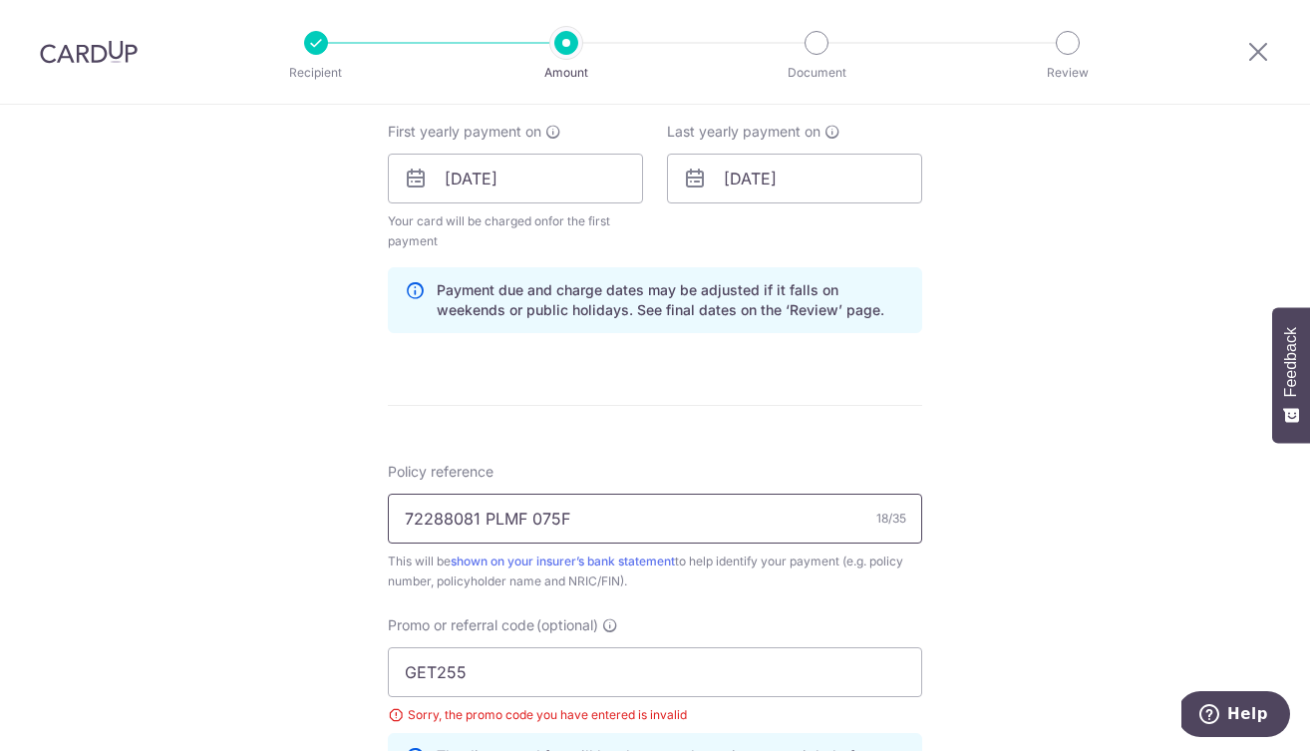
scroll to position [903, 0]
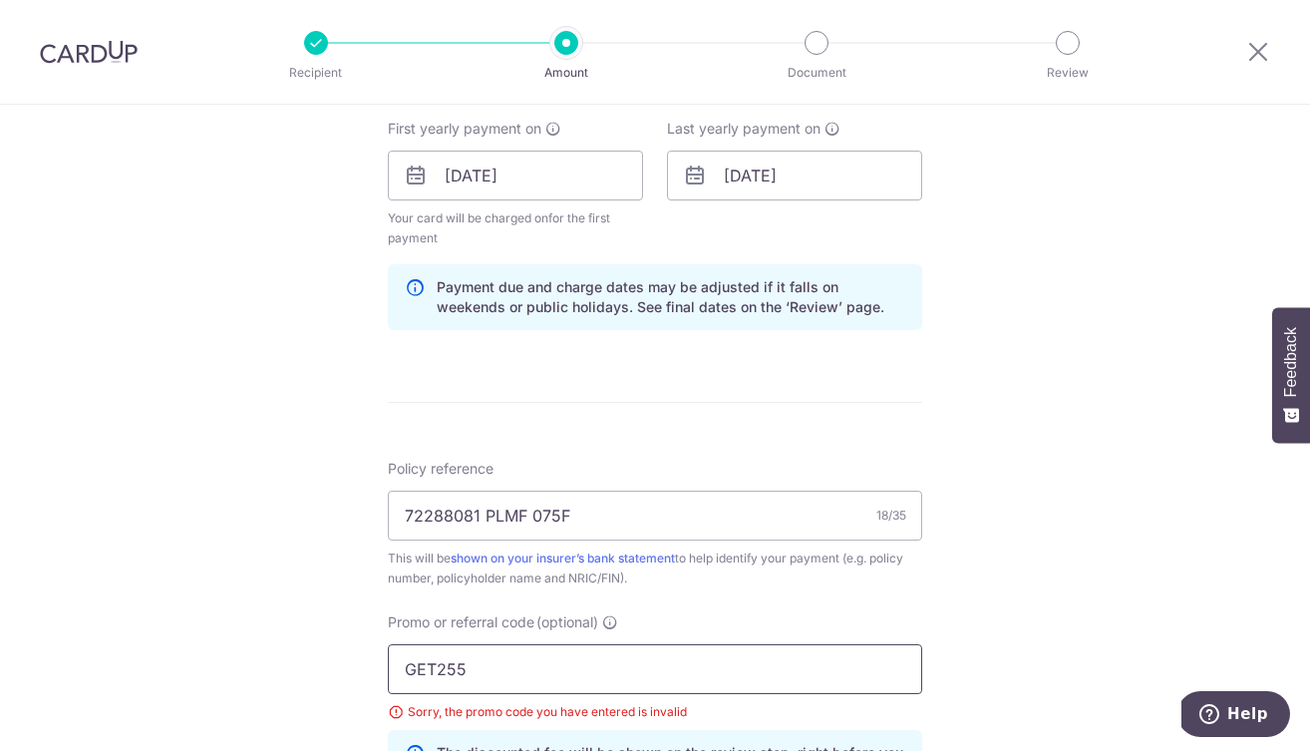
click at [654, 655] on input "GET255" at bounding box center [655, 669] width 534 height 50
click at [602, 667] on input "GET255" at bounding box center [655, 669] width 534 height 50
type input "G"
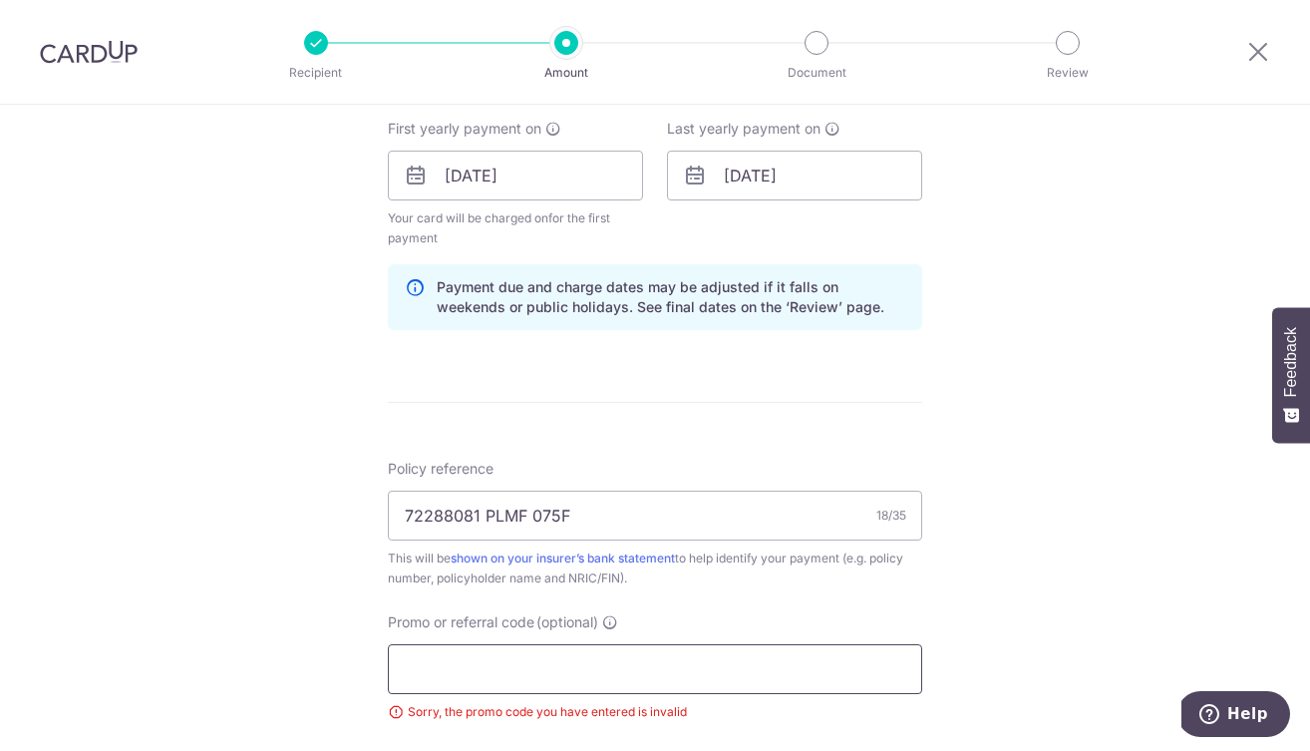
paste input "REC185"
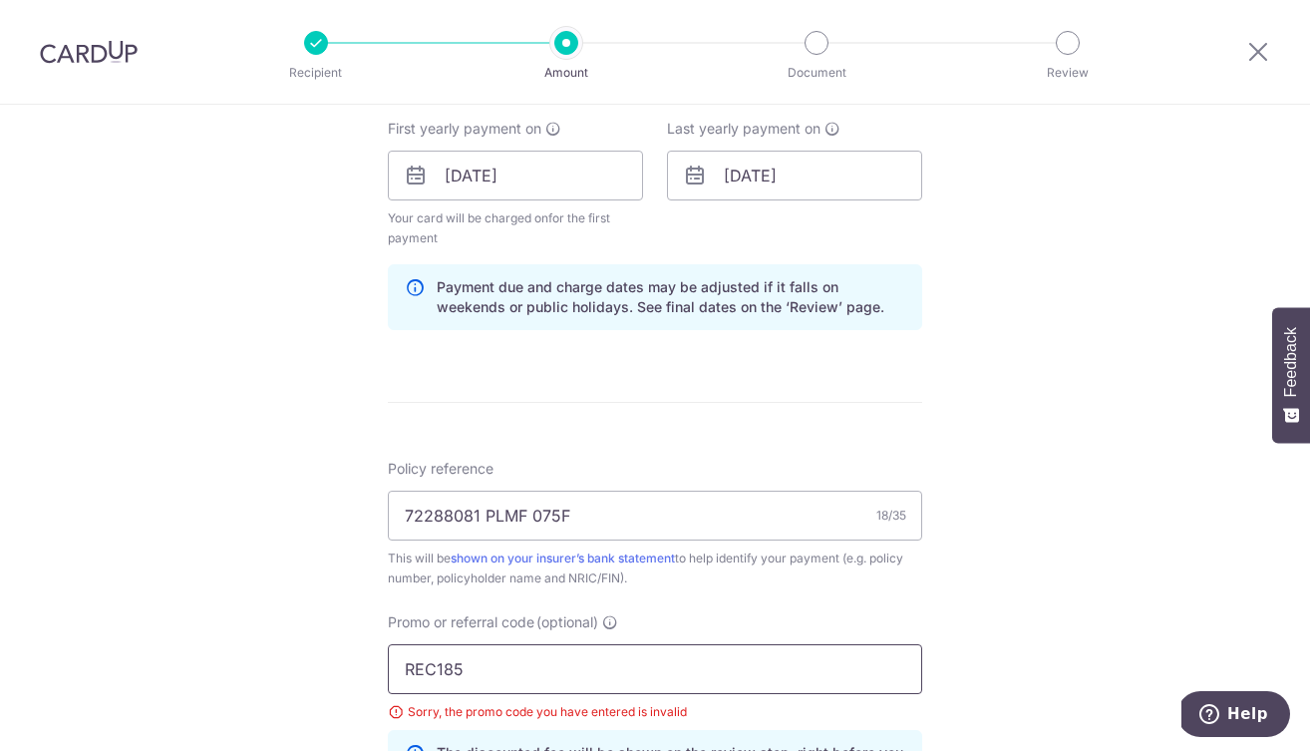
type input "REC185"
click at [958, 625] on div "Tell us more about your payment Enter payment amount SGD 9,409.00 9409.00 Selec…" at bounding box center [655, 212] width 1310 height 2023
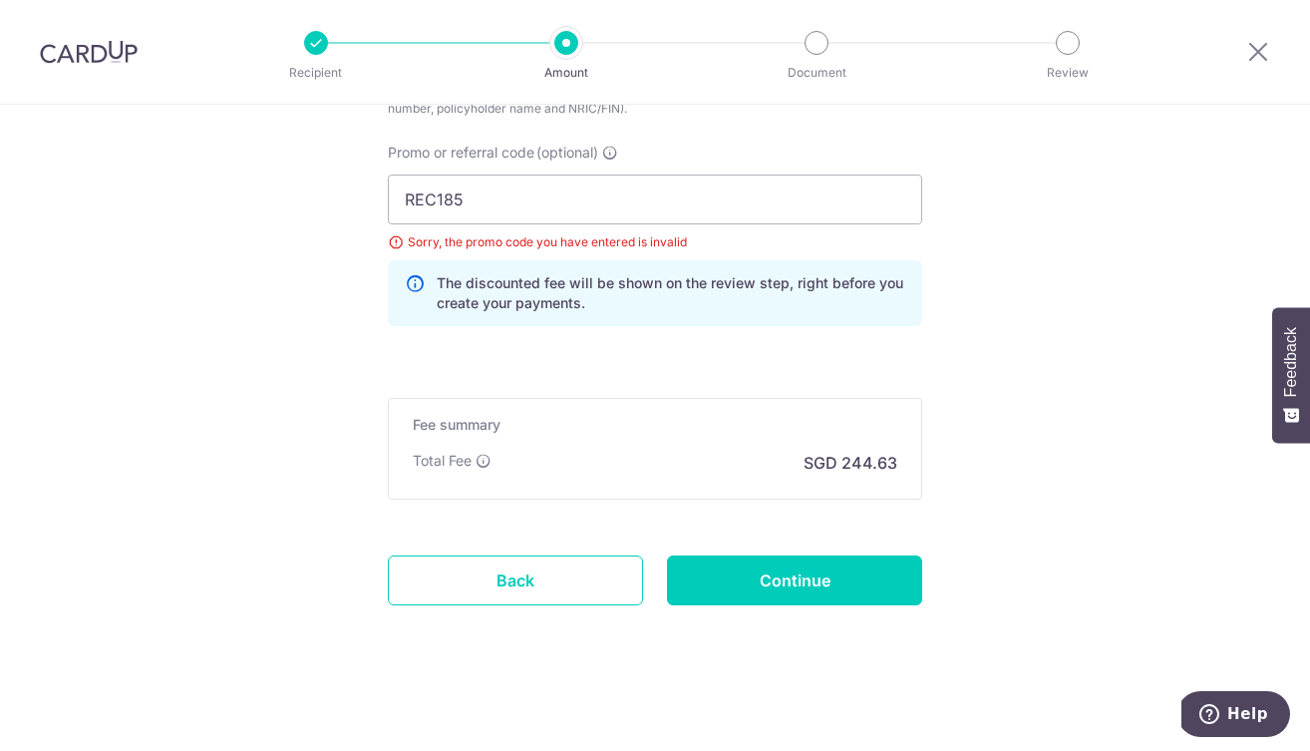
scroll to position [1377, 0]
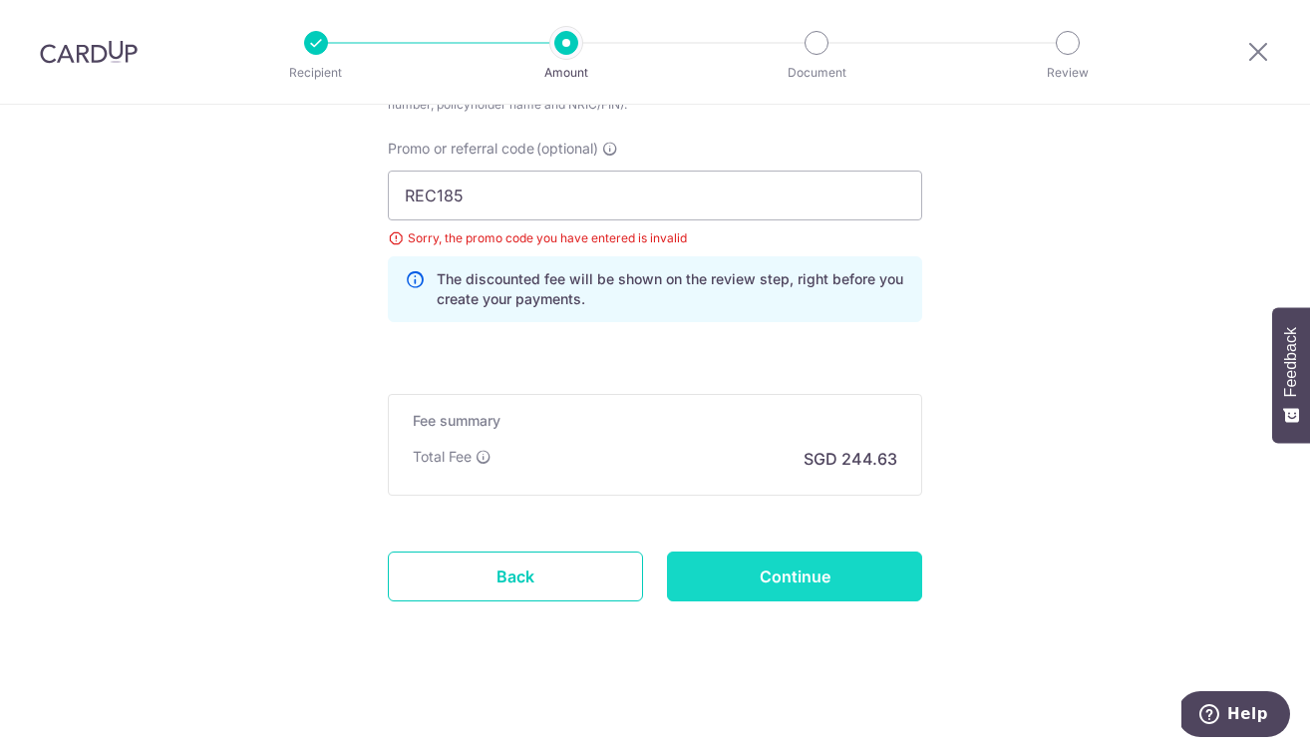
click at [851, 579] on input "Continue" at bounding box center [794, 576] width 255 height 50
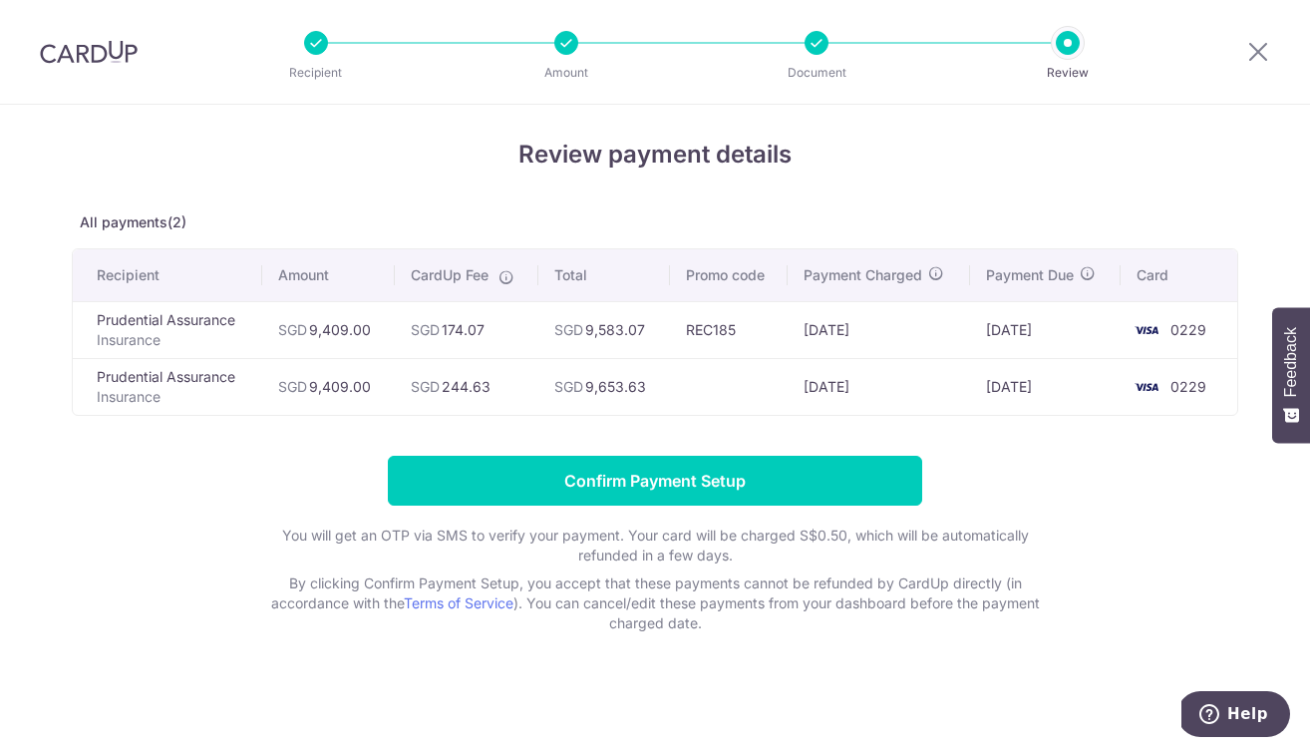
scroll to position [8, 0]
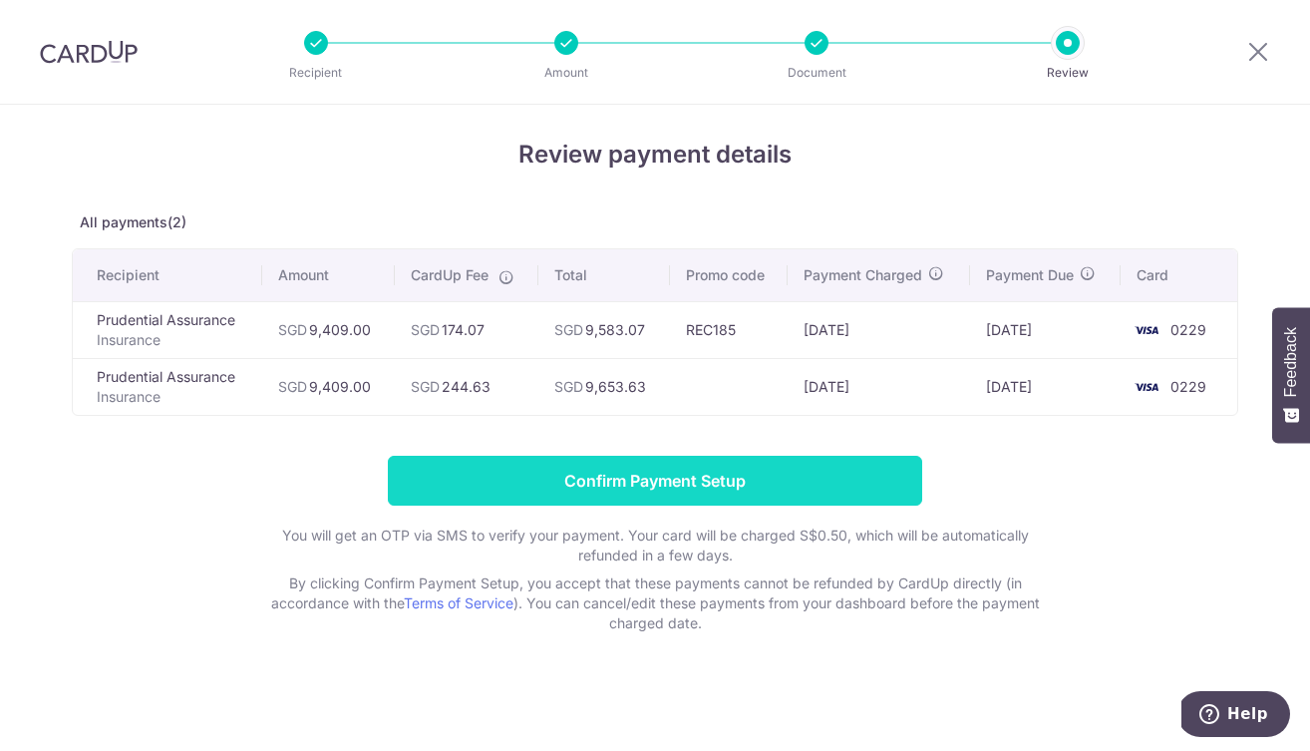
click at [659, 484] on input "Confirm Payment Setup" at bounding box center [655, 481] width 534 height 50
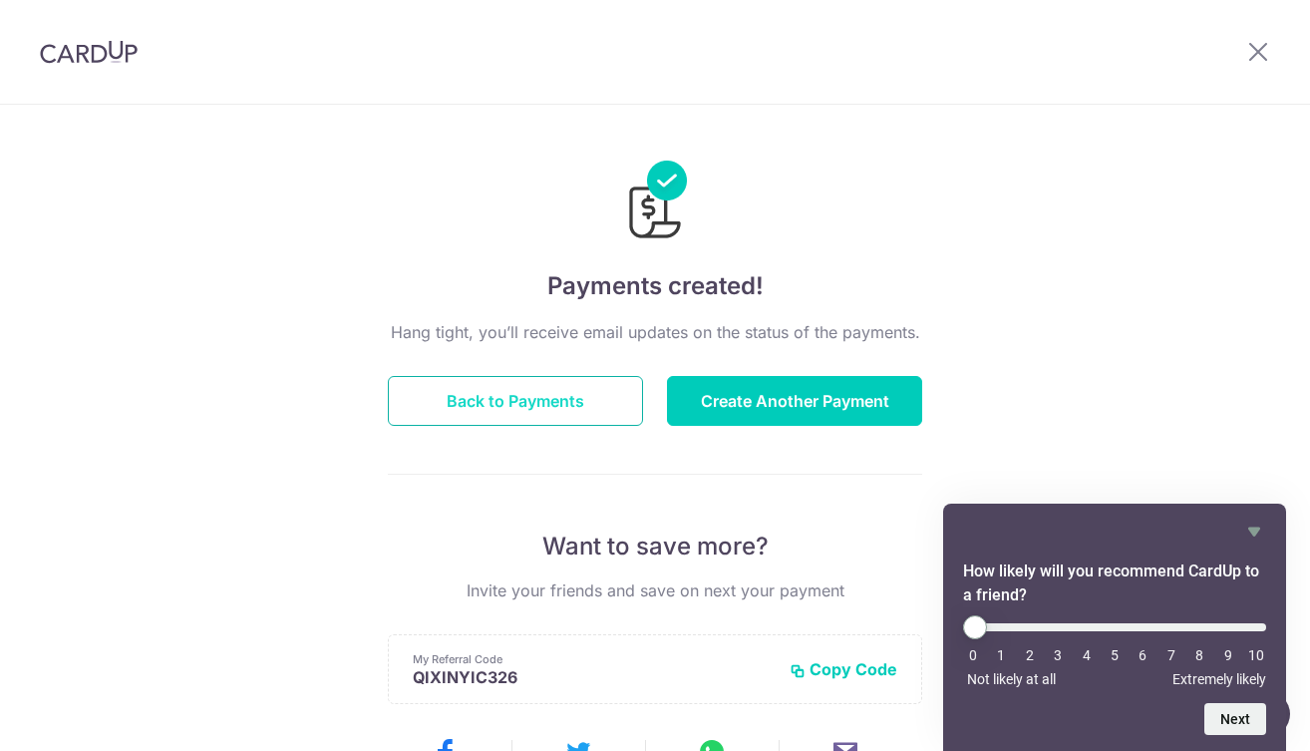
click at [559, 404] on button "Back to Payments" at bounding box center [515, 401] width 255 height 50
